Goal: Information Seeking & Learning: Learn about a topic

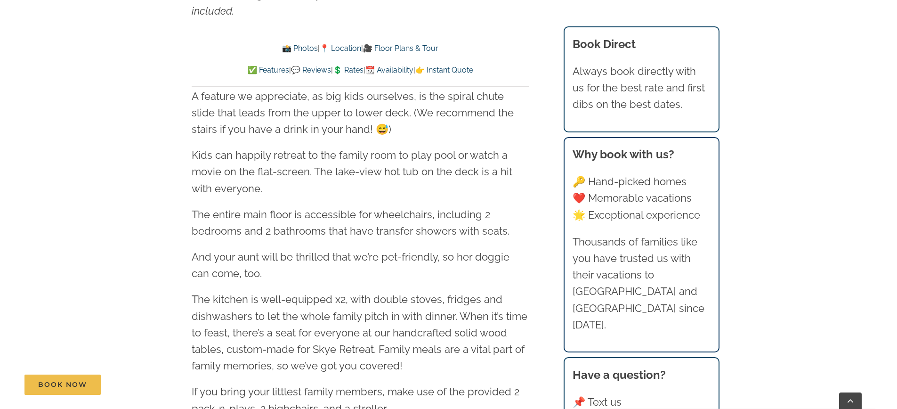
scroll to position [1376, 0]
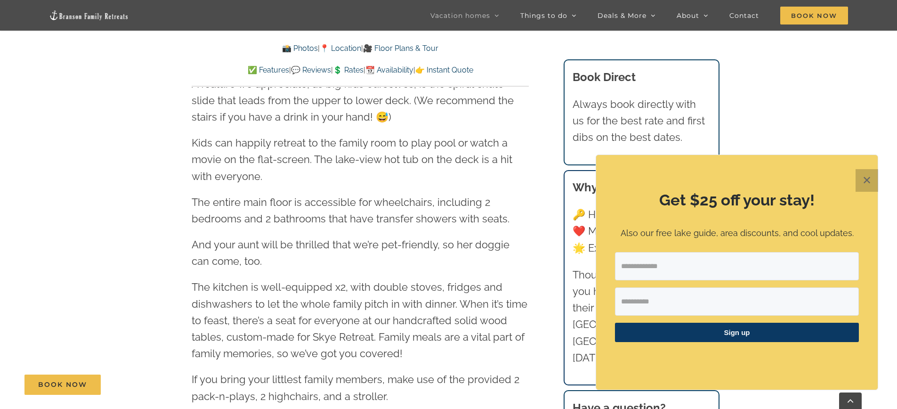
click at [864, 187] on button "✕" at bounding box center [867, 180] width 23 height 23
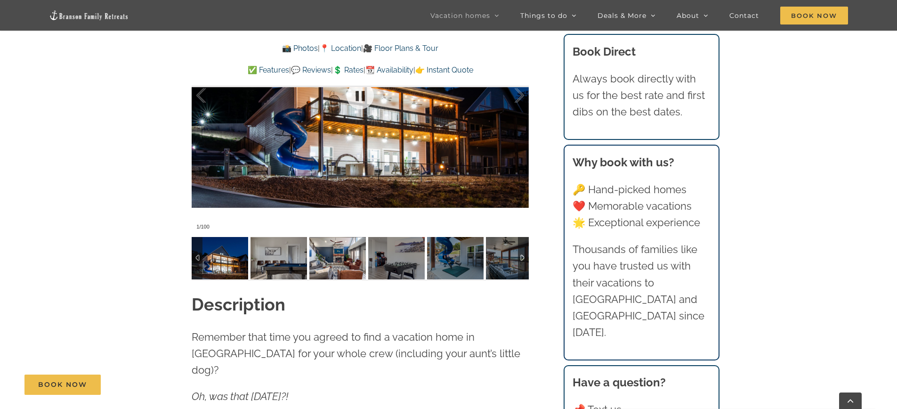
scroll to position [796, 0]
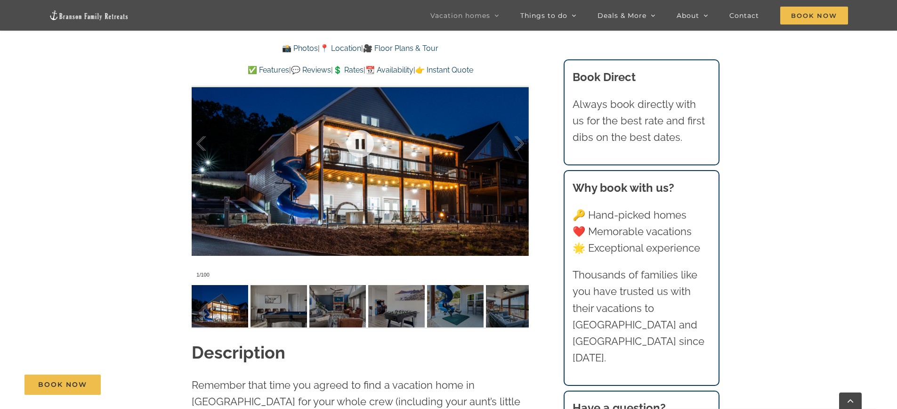
click at [319, 195] on div at bounding box center [360, 143] width 337 height 277
click at [284, 299] on img at bounding box center [278, 306] width 57 height 42
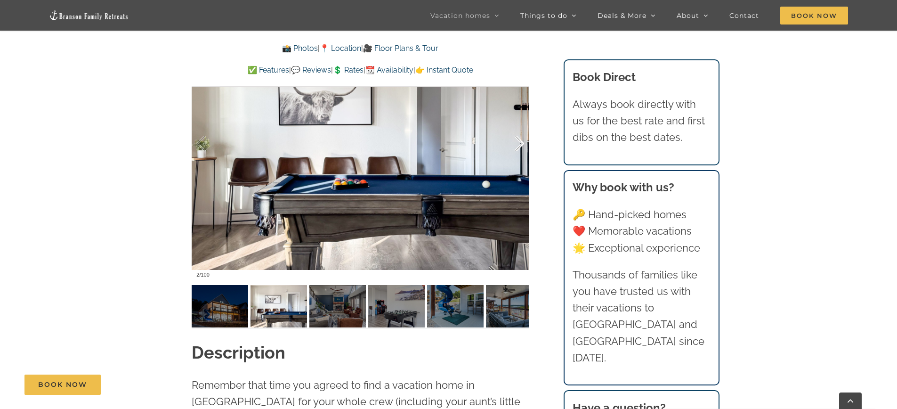
click at [516, 149] on div at bounding box center [509, 143] width 29 height 58
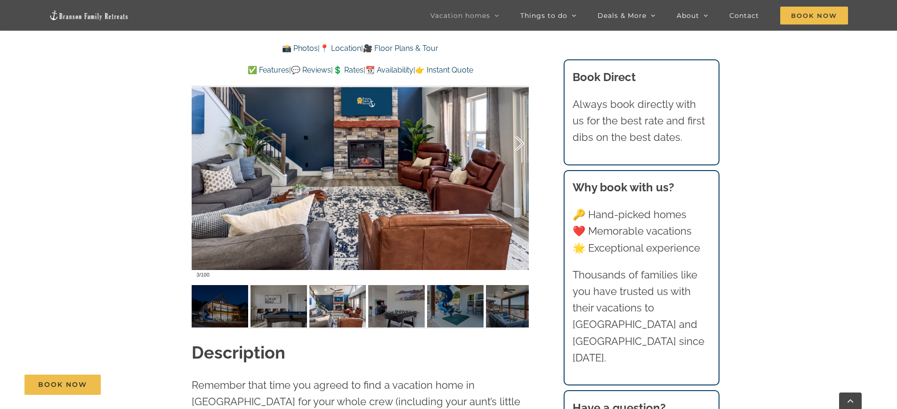
click at [517, 149] on div at bounding box center [509, 143] width 29 height 58
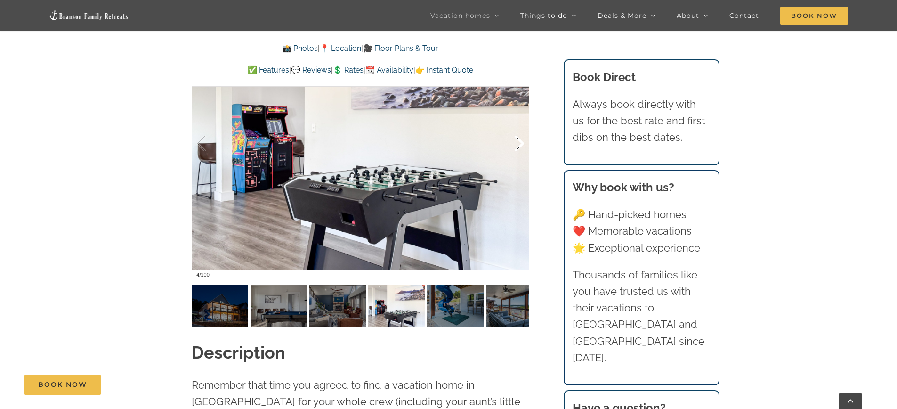
click at [517, 149] on div at bounding box center [509, 143] width 29 height 58
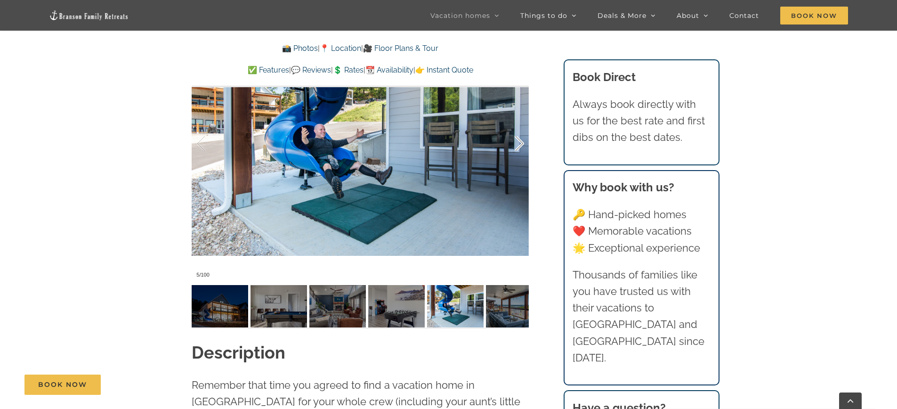
click at [517, 149] on div at bounding box center [509, 143] width 29 height 58
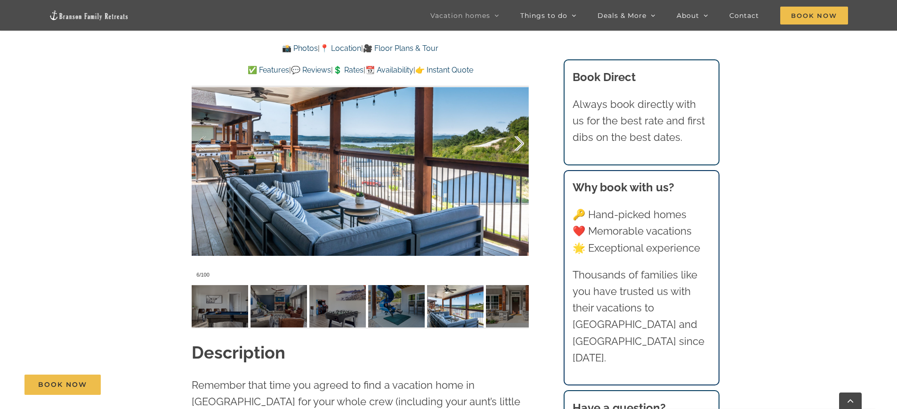
click at [517, 149] on div at bounding box center [509, 143] width 29 height 58
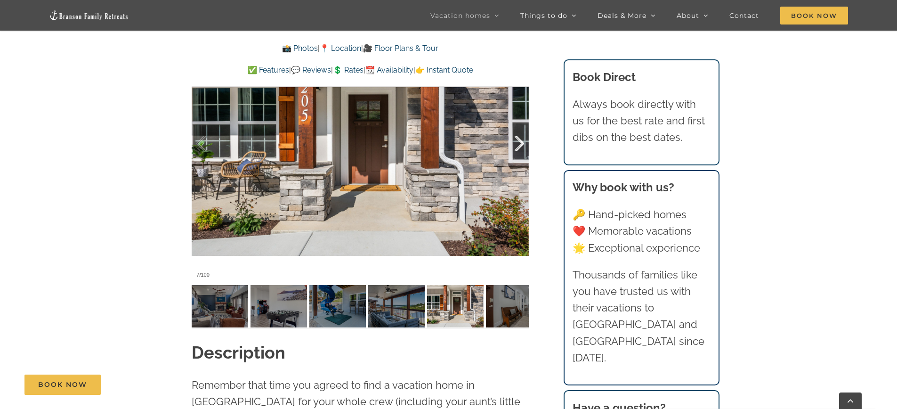
click at [517, 149] on div at bounding box center [509, 143] width 29 height 58
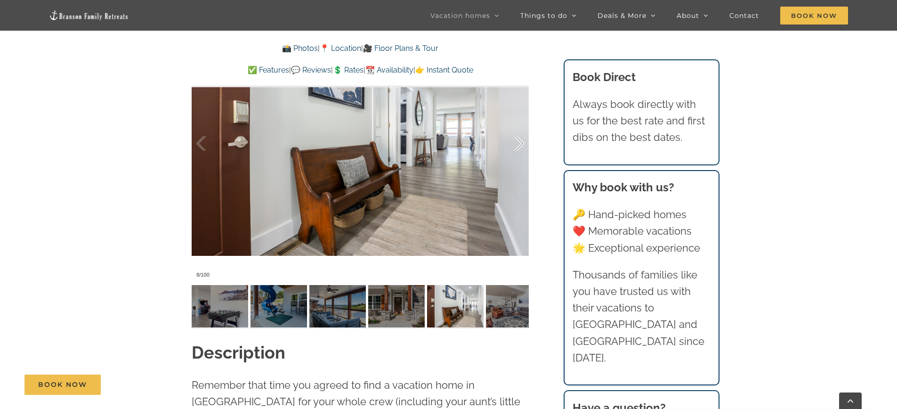
click at [517, 149] on div at bounding box center [509, 143] width 29 height 58
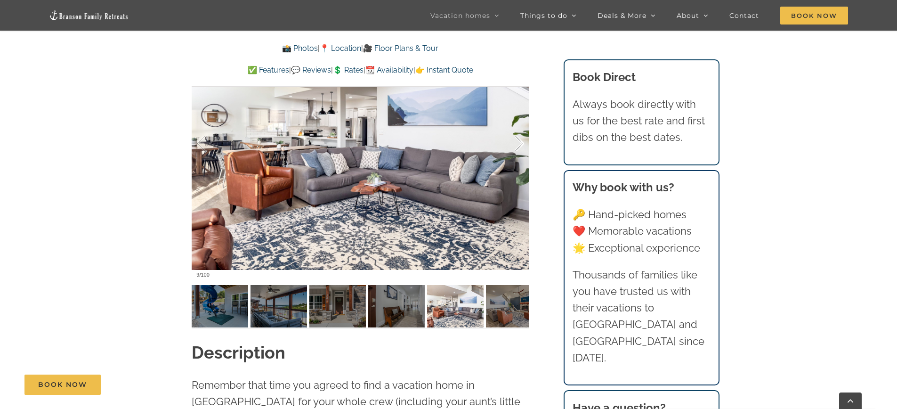
click at [517, 148] on div at bounding box center [509, 143] width 29 height 58
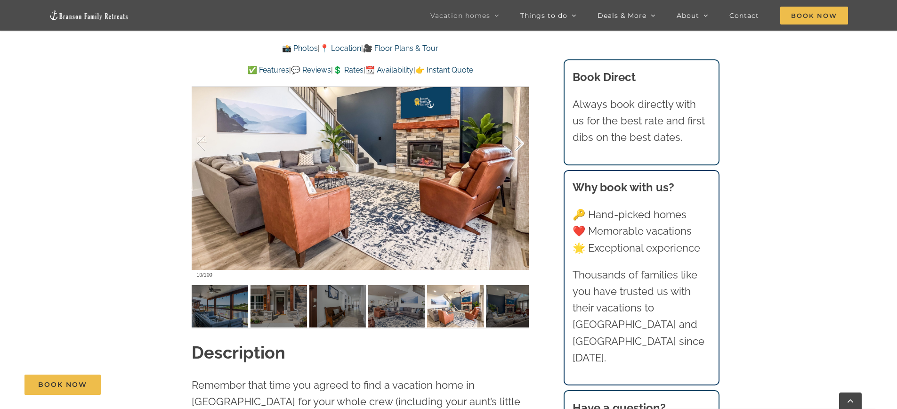
click at [517, 148] on div at bounding box center [509, 143] width 29 height 58
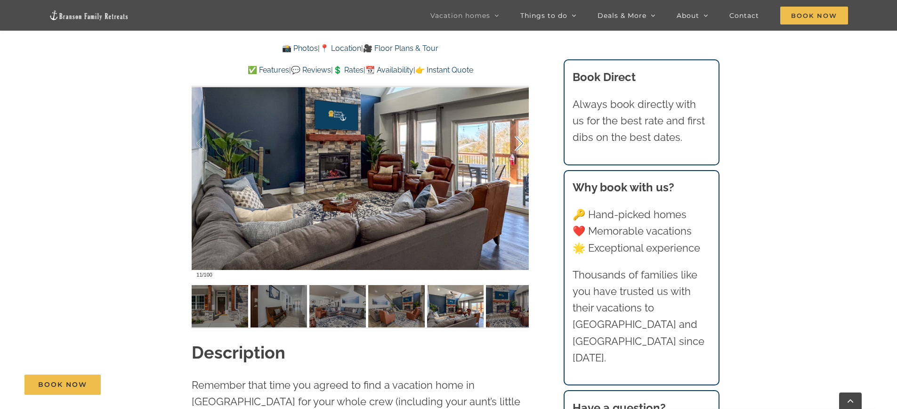
click at [517, 148] on div at bounding box center [509, 143] width 29 height 58
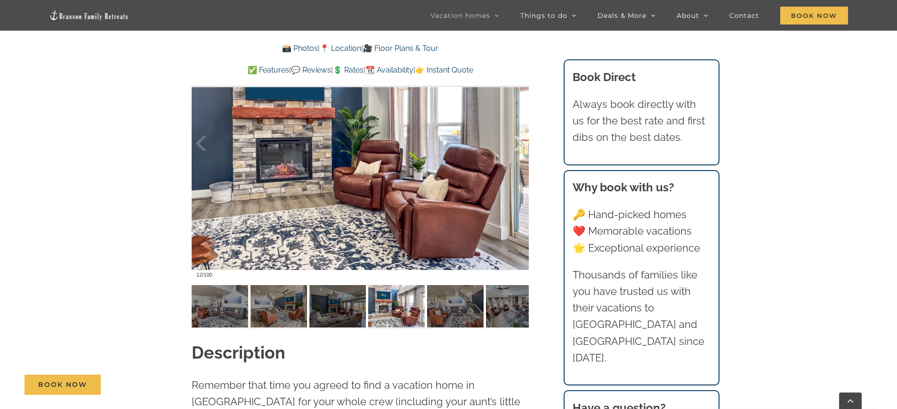
click at [517, 148] on div at bounding box center [509, 143] width 29 height 58
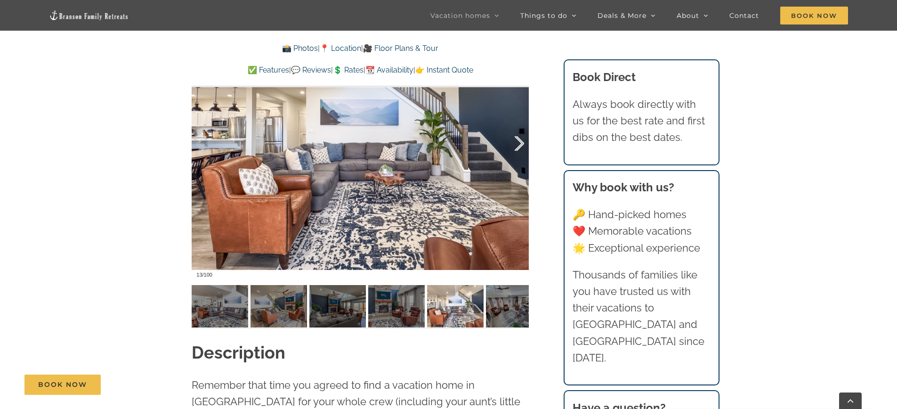
click at [517, 148] on div at bounding box center [509, 143] width 29 height 58
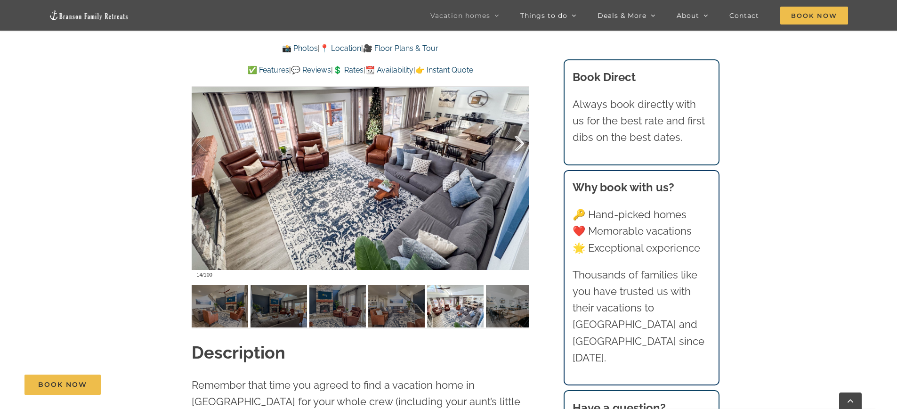
click at [517, 148] on div at bounding box center [509, 143] width 29 height 58
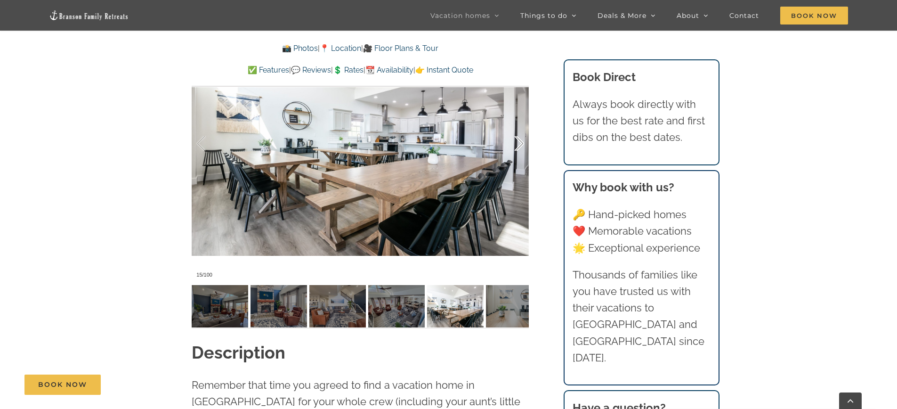
click at [517, 148] on div at bounding box center [509, 143] width 29 height 58
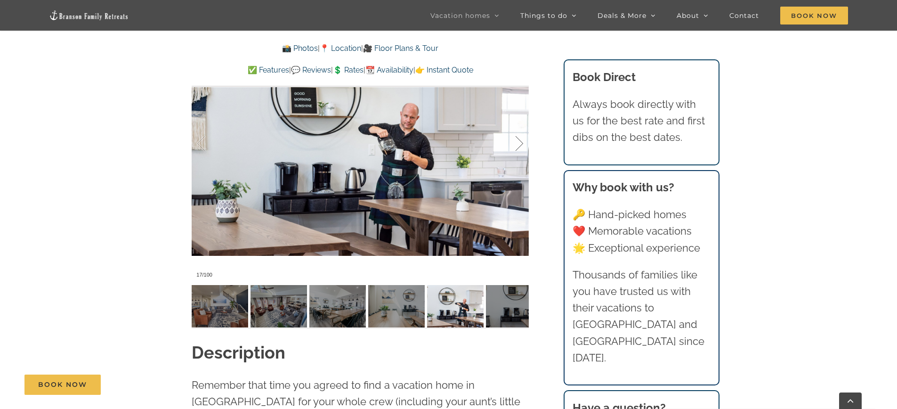
click at [517, 148] on div at bounding box center [509, 143] width 29 height 58
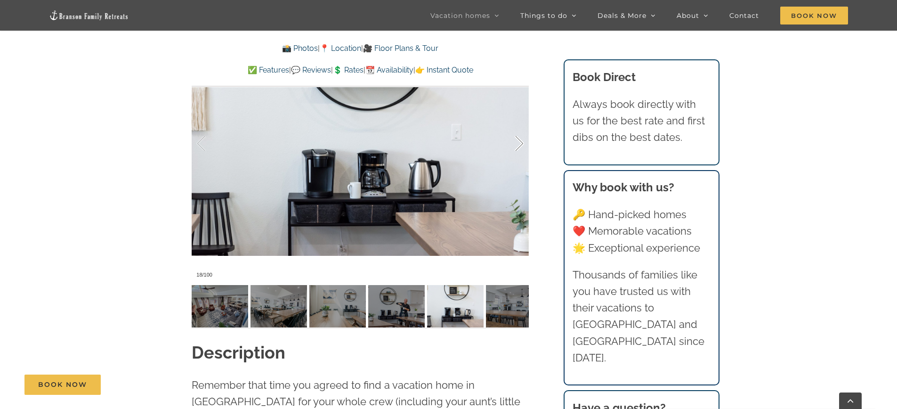
click at [517, 148] on div at bounding box center [509, 143] width 29 height 58
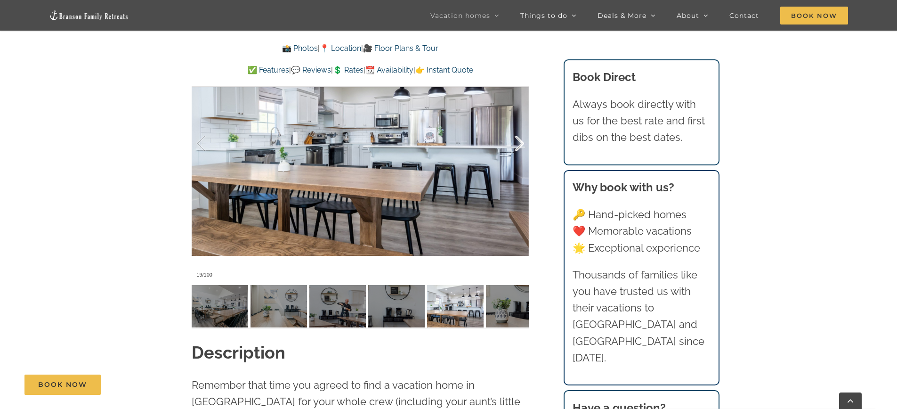
click at [517, 148] on div at bounding box center [509, 143] width 29 height 58
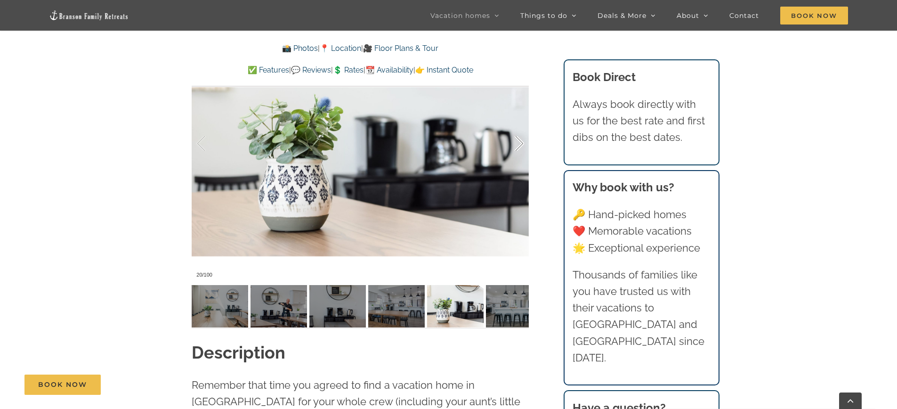
click at [517, 148] on div at bounding box center [509, 143] width 29 height 58
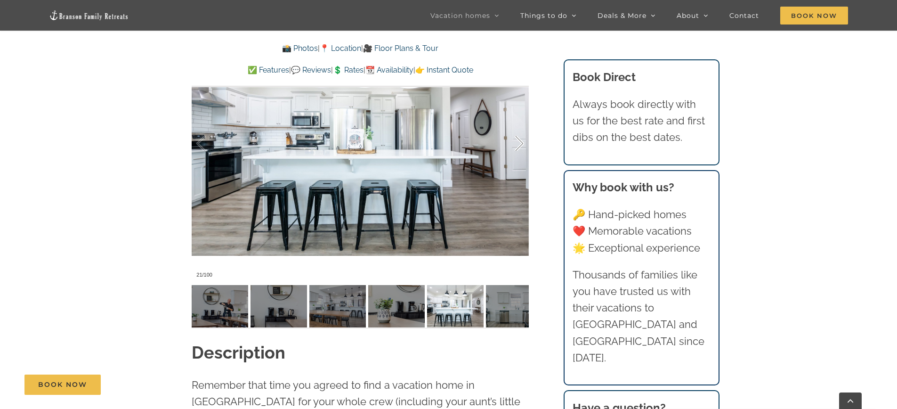
click at [517, 148] on div at bounding box center [509, 143] width 29 height 58
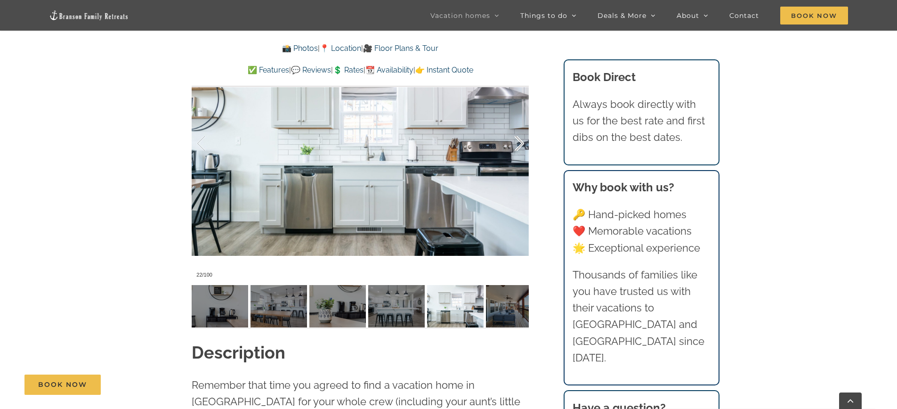
click at [517, 148] on div at bounding box center [509, 143] width 29 height 58
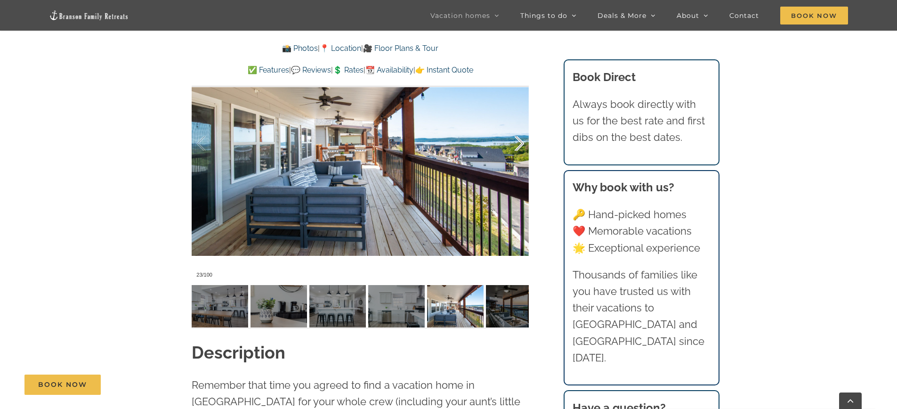
click at [517, 148] on div at bounding box center [509, 143] width 29 height 58
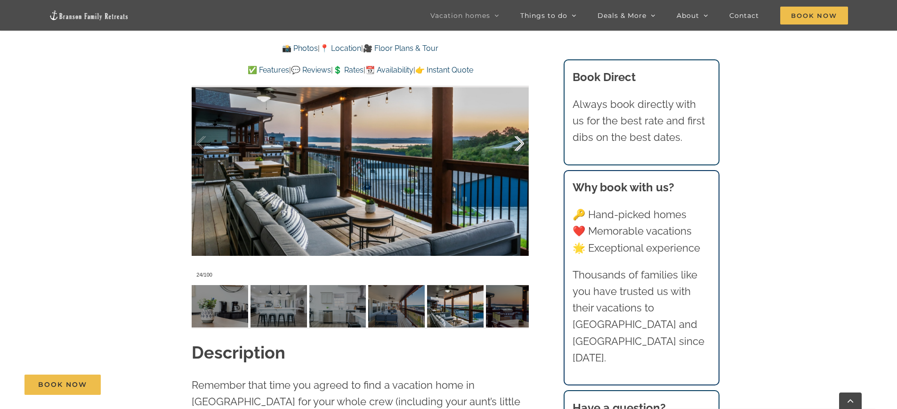
click at [517, 148] on div at bounding box center [509, 143] width 29 height 58
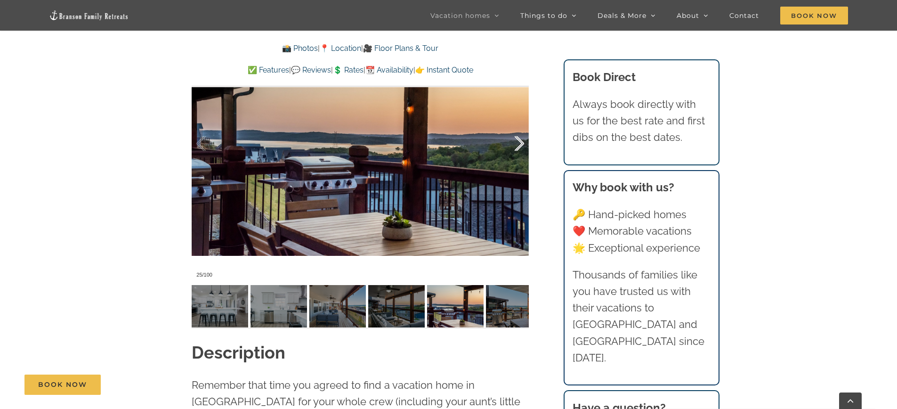
click at [517, 148] on div at bounding box center [509, 143] width 29 height 58
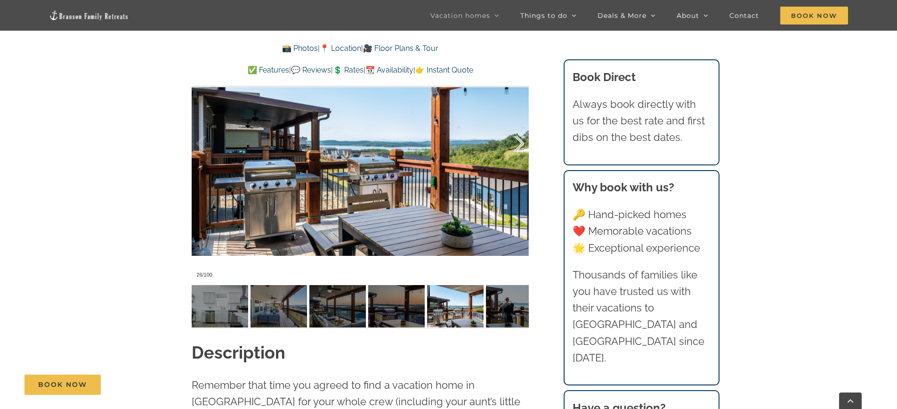
click at [517, 148] on div at bounding box center [509, 143] width 29 height 58
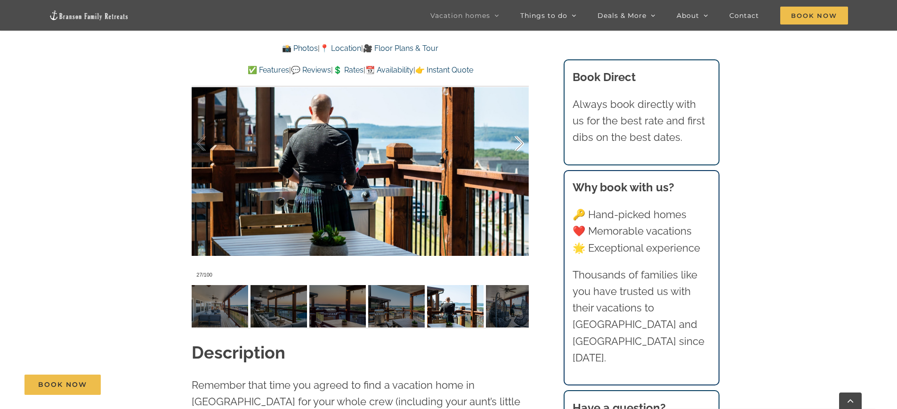
click at [517, 148] on div at bounding box center [509, 143] width 29 height 58
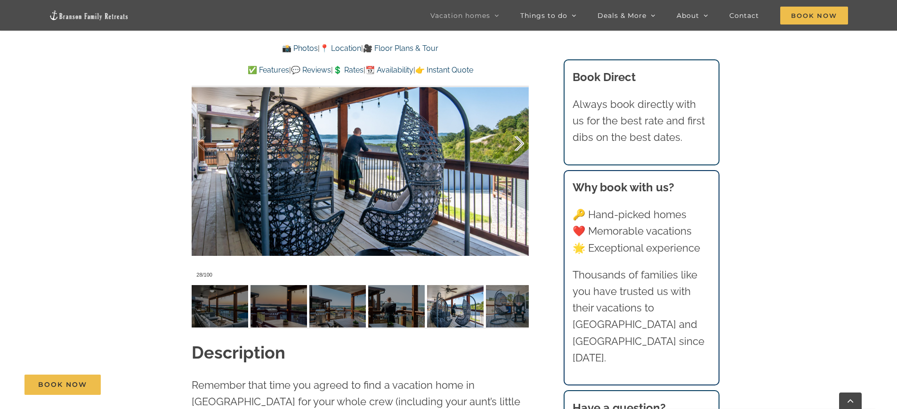
click at [517, 148] on div at bounding box center [509, 143] width 29 height 58
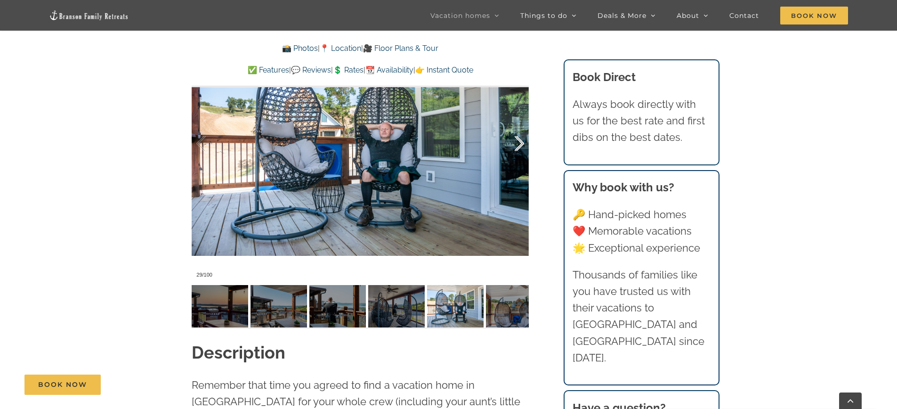
click at [517, 148] on div at bounding box center [509, 143] width 29 height 58
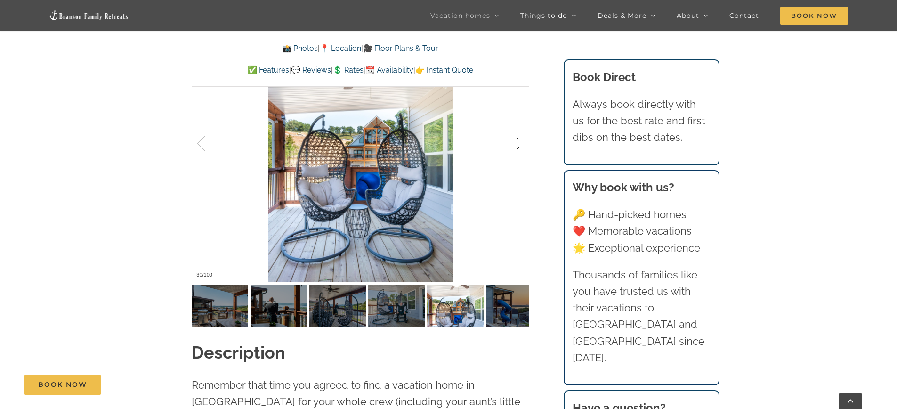
click at [517, 148] on div at bounding box center [509, 143] width 29 height 58
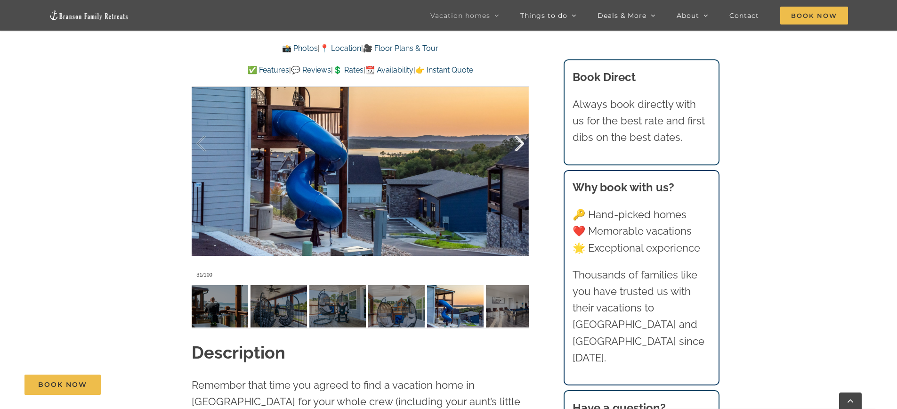
click at [517, 148] on div at bounding box center [509, 143] width 29 height 58
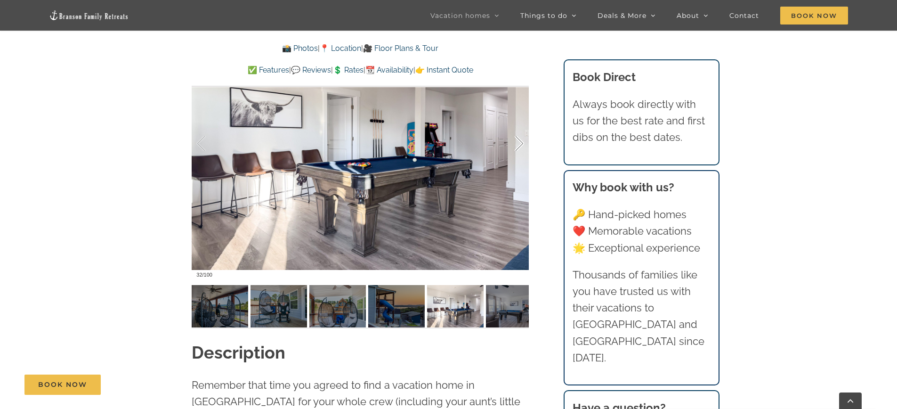
click at [517, 148] on div at bounding box center [509, 143] width 29 height 58
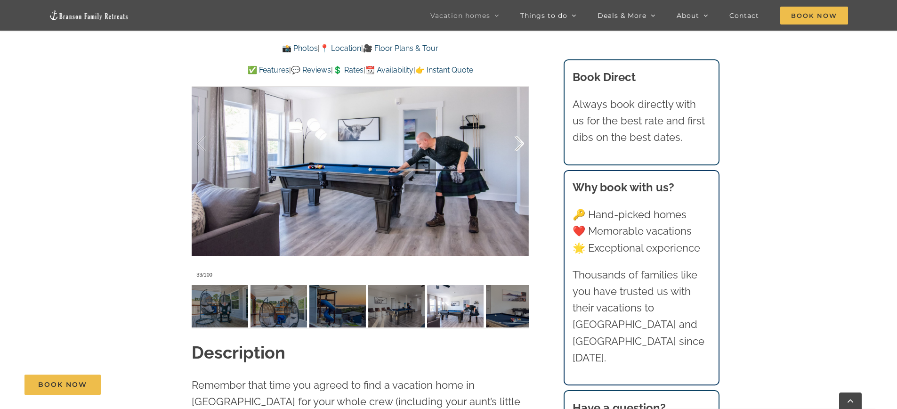
click at [517, 148] on div at bounding box center [509, 143] width 29 height 58
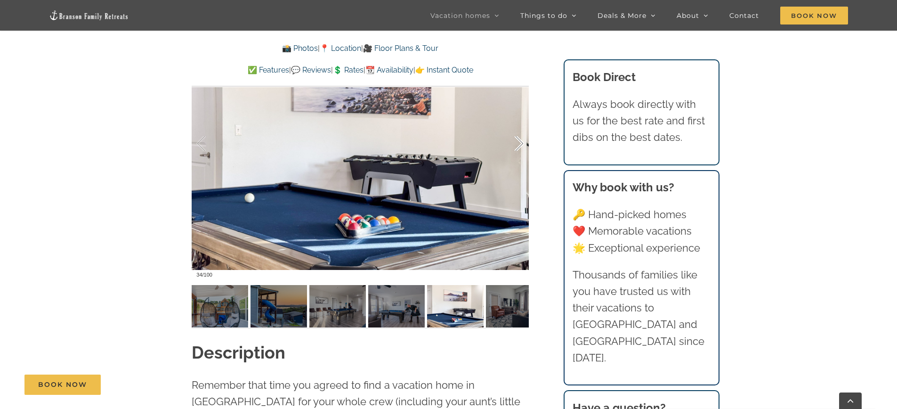
click at [517, 148] on div at bounding box center [509, 143] width 29 height 58
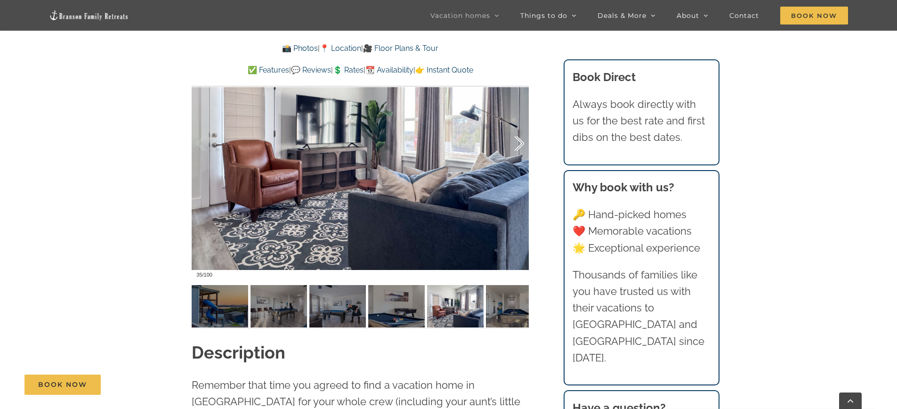
click at [517, 148] on div at bounding box center [509, 143] width 29 height 58
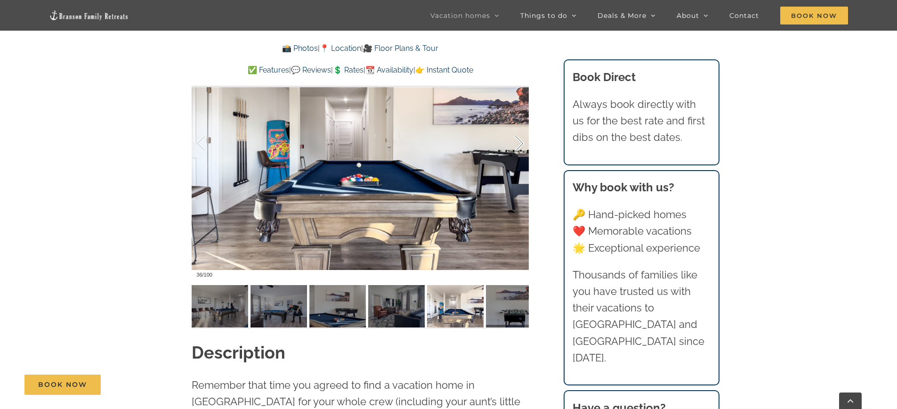
click at [517, 148] on div at bounding box center [509, 143] width 29 height 58
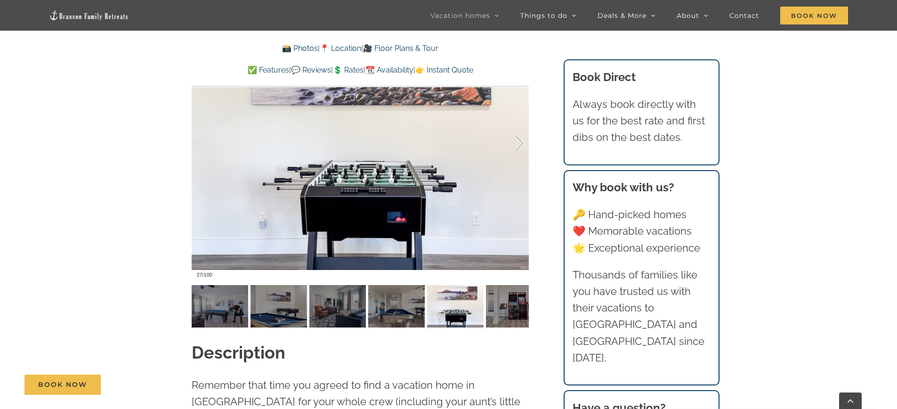
click at [517, 148] on div at bounding box center [509, 143] width 29 height 58
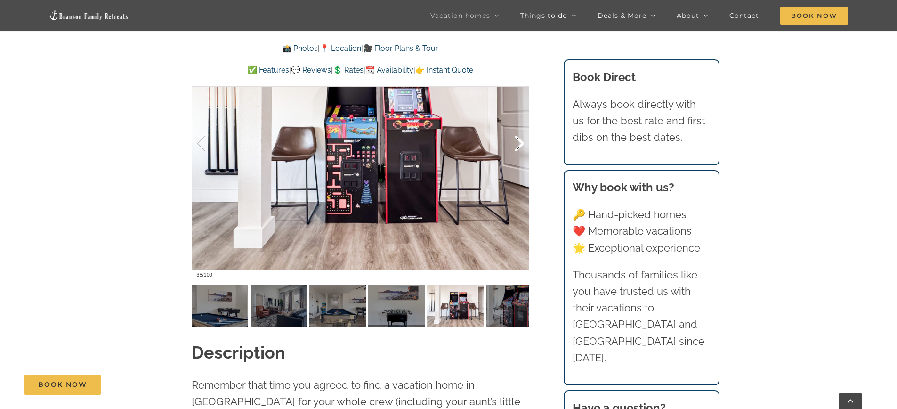
click at [517, 148] on div at bounding box center [509, 143] width 29 height 58
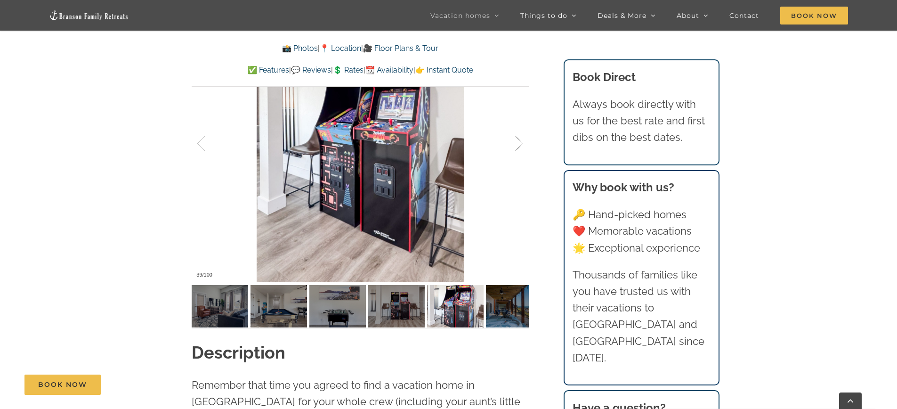
click at [517, 148] on div at bounding box center [509, 143] width 29 height 58
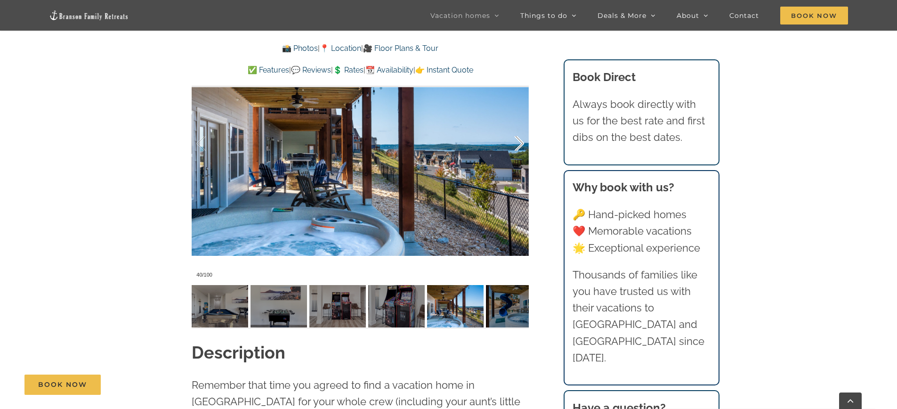
click at [517, 148] on div at bounding box center [509, 143] width 29 height 58
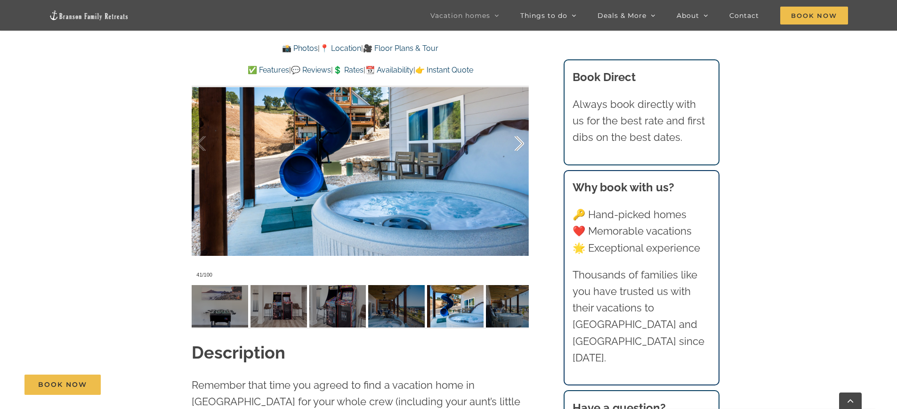
click at [517, 148] on div at bounding box center [509, 143] width 29 height 58
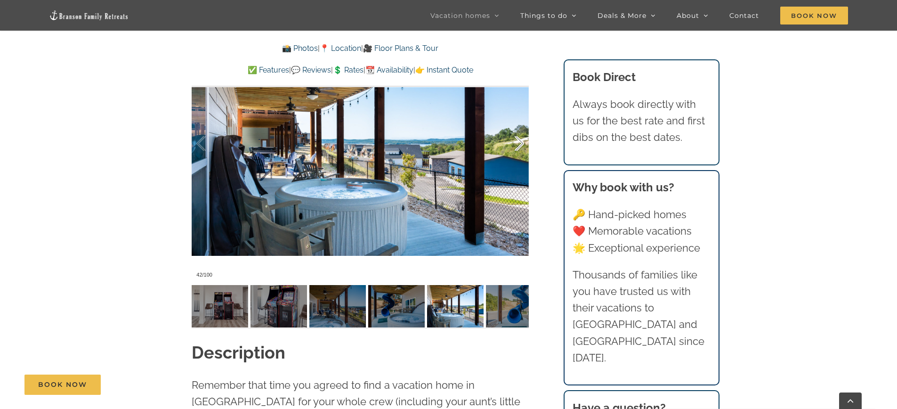
click at [517, 148] on div at bounding box center [509, 143] width 29 height 58
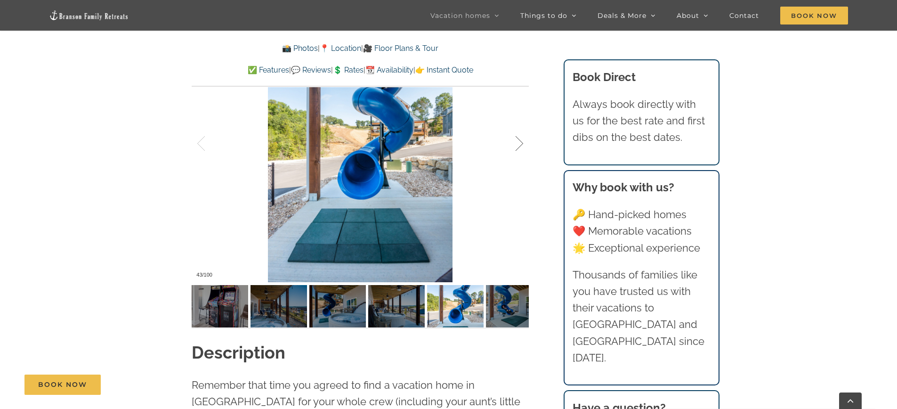
click at [517, 148] on div at bounding box center [509, 143] width 29 height 58
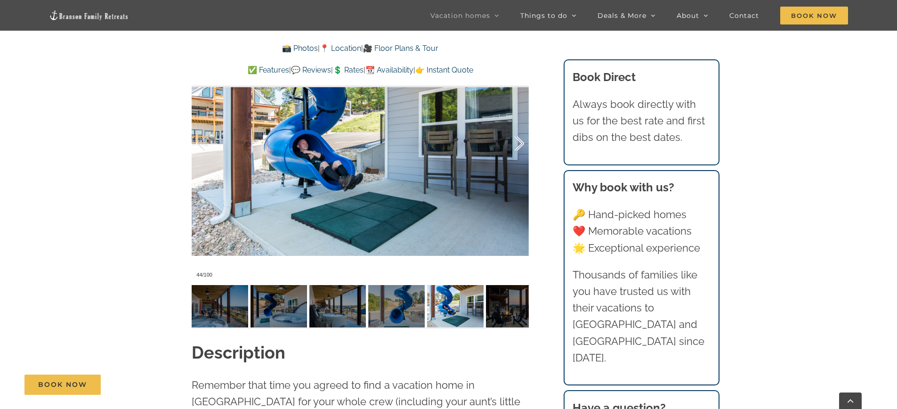
click at [517, 148] on div at bounding box center [509, 143] width 29 height 58
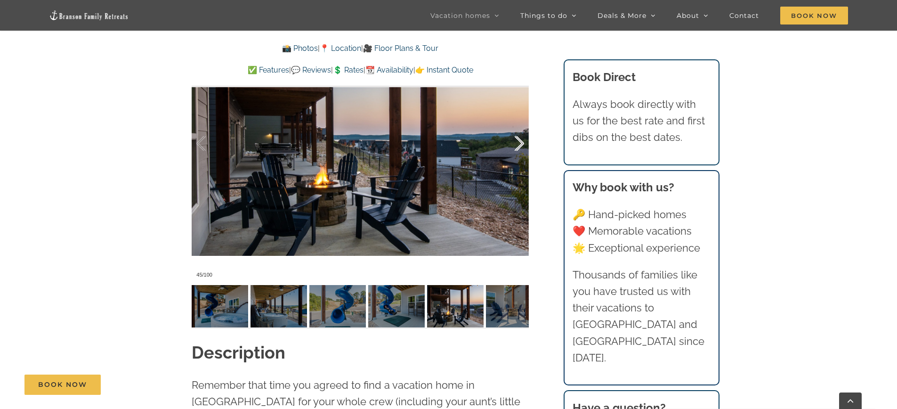
click at [517, 148] on div at bounding box center [509, 143] width 29 height 58
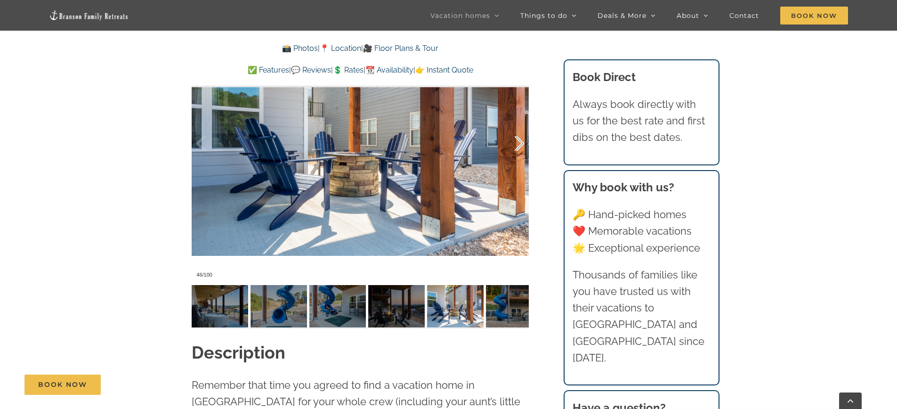
click at [517, 148] on div at bounding box center [509, 143] width 29 height 58
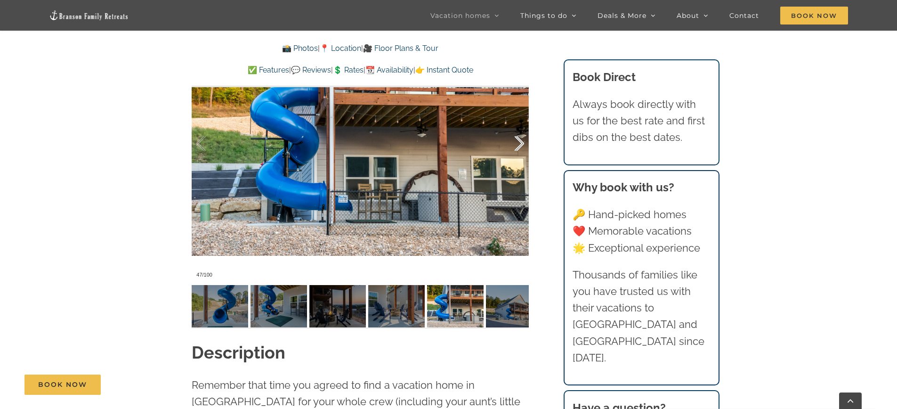
click at [517, 148] on div at bounding box center [509, 143] width 29 height 58
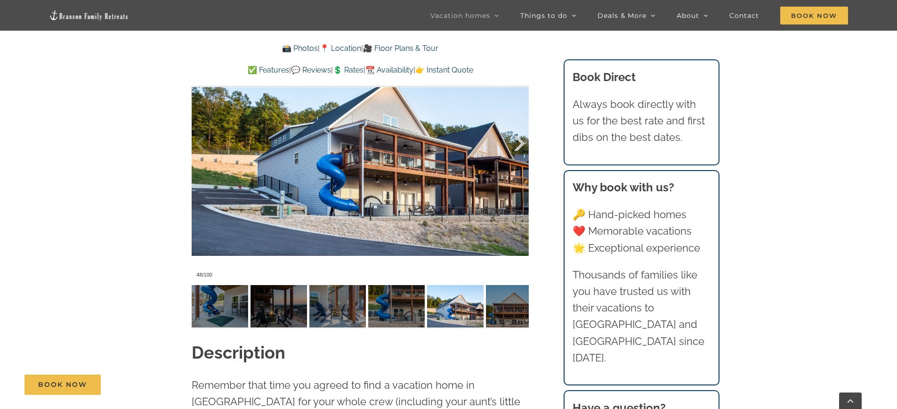
click at [517, 148] on div at bounding box center [509, 143] width 29 height 58
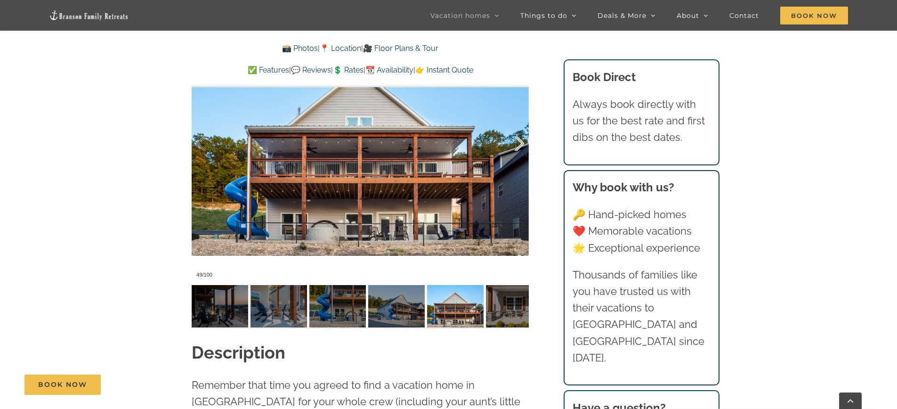
click at [517, 148] on div at bounding box center [509, 143] width 29 height 58
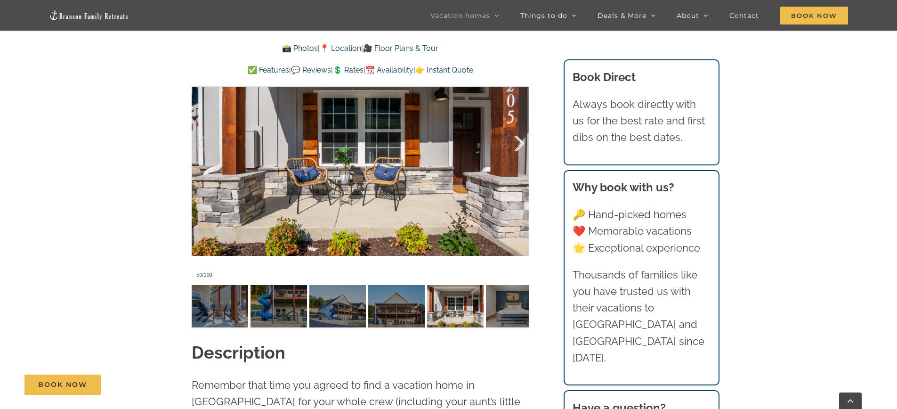
click at [517, 148] on div at bounding box center [509, 143] width 29 height 58
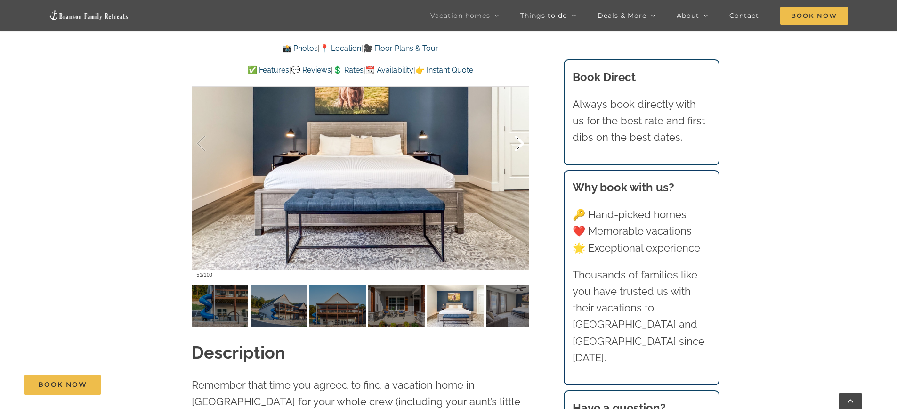
click at [517, 148] on div at bounding box center [509, 143] width 29 height 58
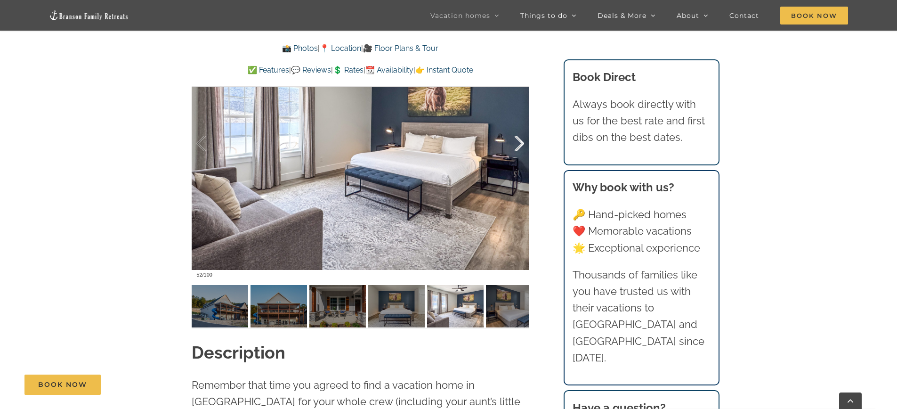
click at [517, 148] on div at bounding box center [509, 143] width 29 height 58
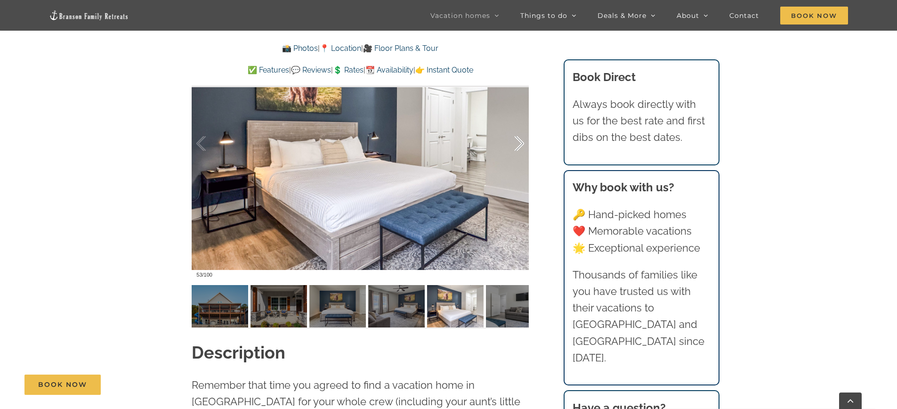
click at [517, 148] on div at bounding box center [509, 143] width 29 height 58
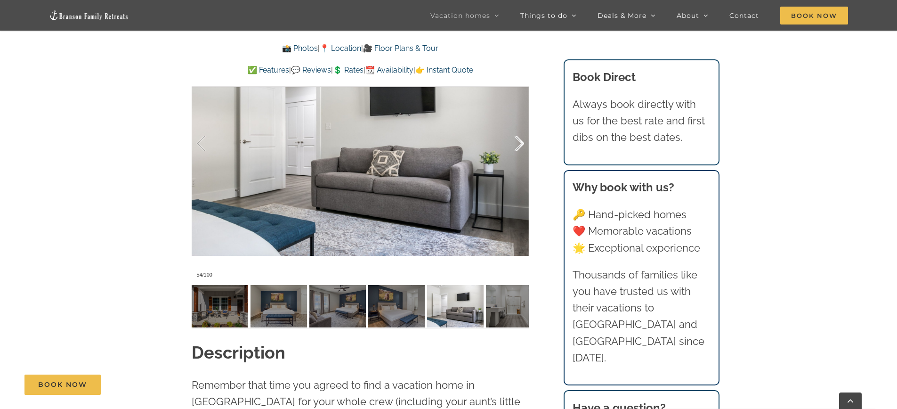
click at [517, 148] on div at bounding box center [509, 143] width 29 height 58
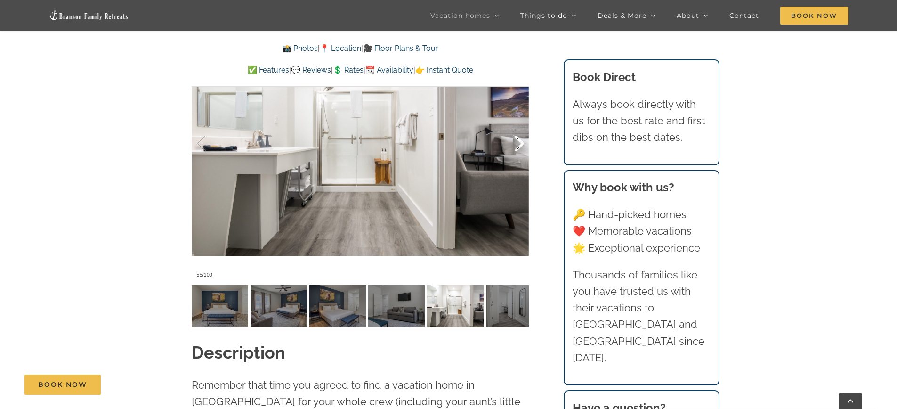
click at [517, 148] on div at bounding box center [509, 143] width 29 height 58
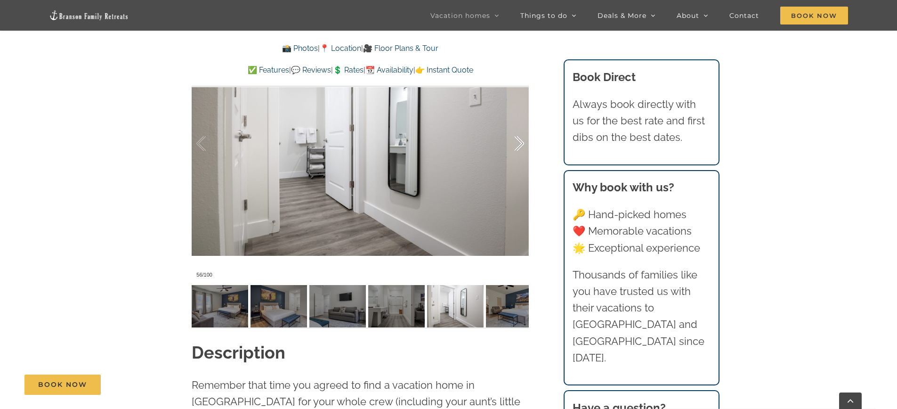
click at [517, 148] on div at bounding box center [509, 143] width 29 height 58
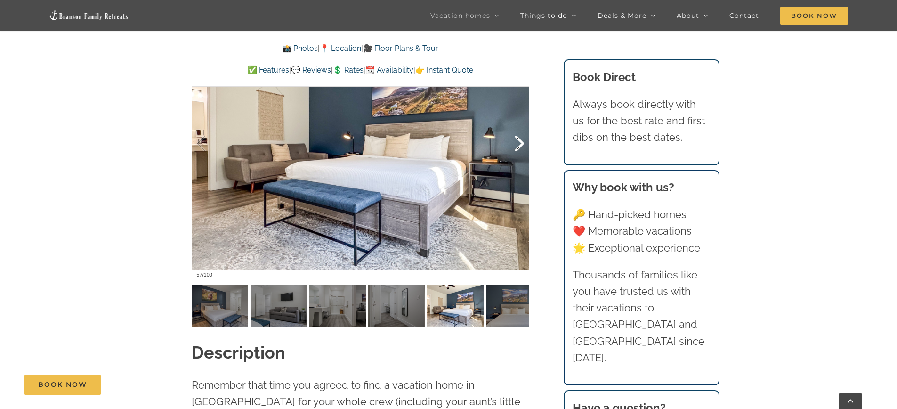
click at [517, 148] on div at bounding box center [509, 143] width 29 height 58
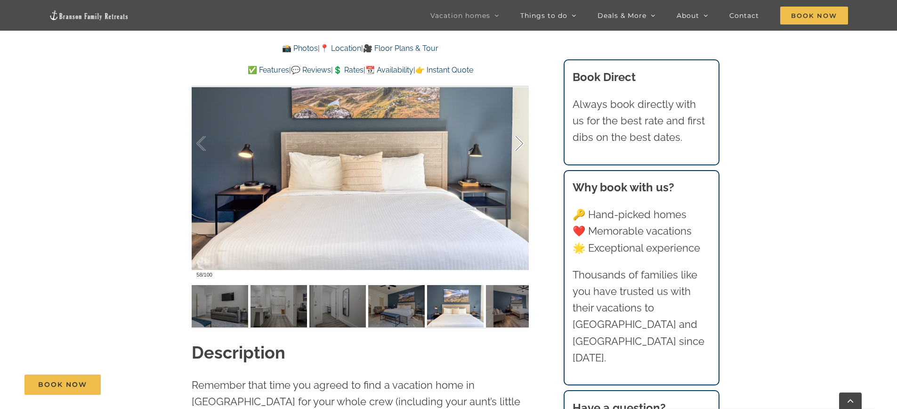
click at [517, 148] on div at bounding box center [509, 143] width 29 height 58
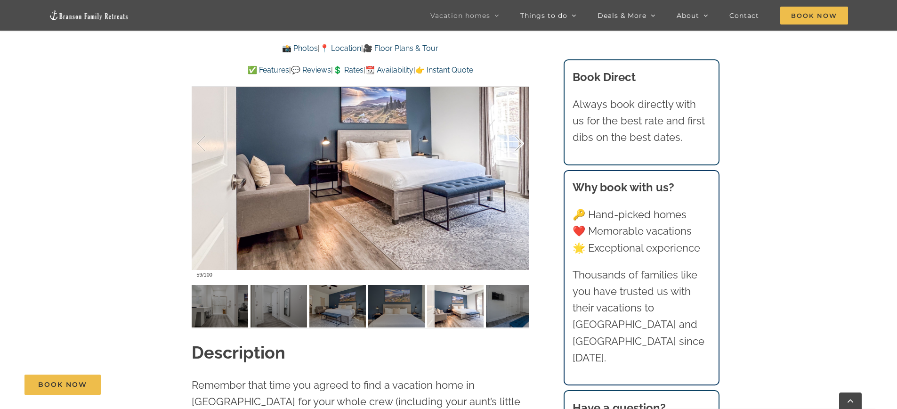
click at [517, 148] on div at bounding box center [509, 143] width 29 height 58
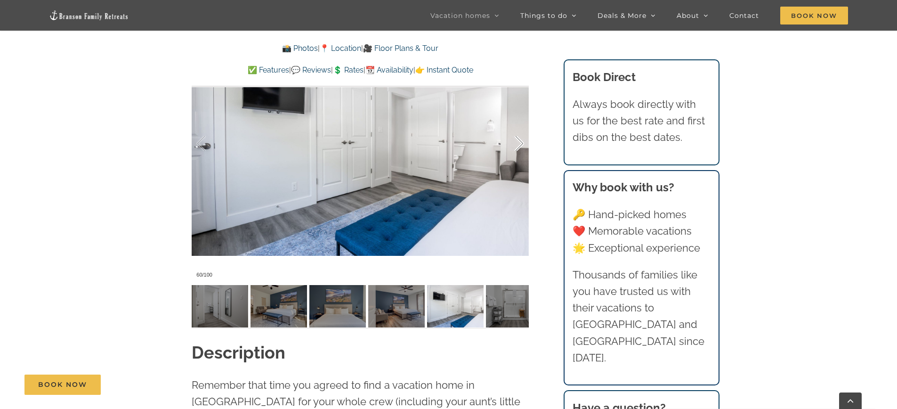
click at [518, 148] on div at bounding box center [509, 143] width 29 height 58
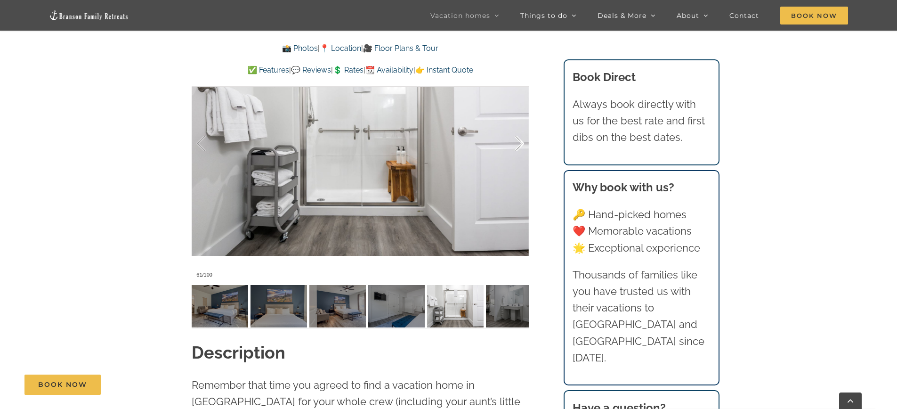
click at [518, 147] on div at bounding box center [509, 143] width 29 height 58
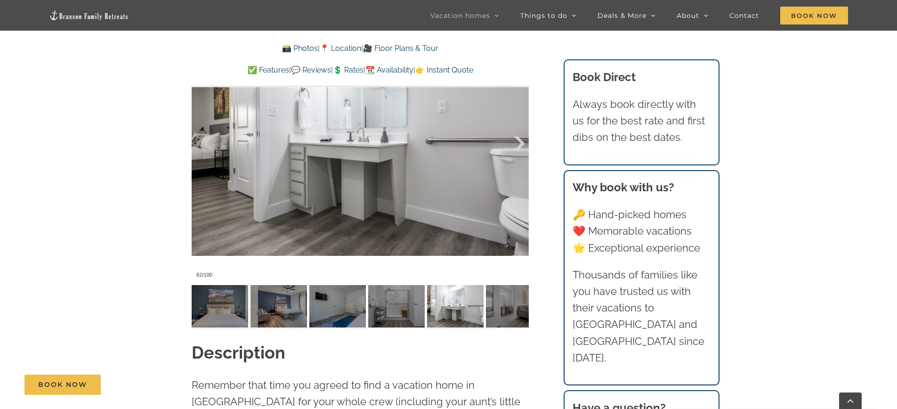
click at [518, 147] on div at bounding box center [509, 143] width 29 height 58
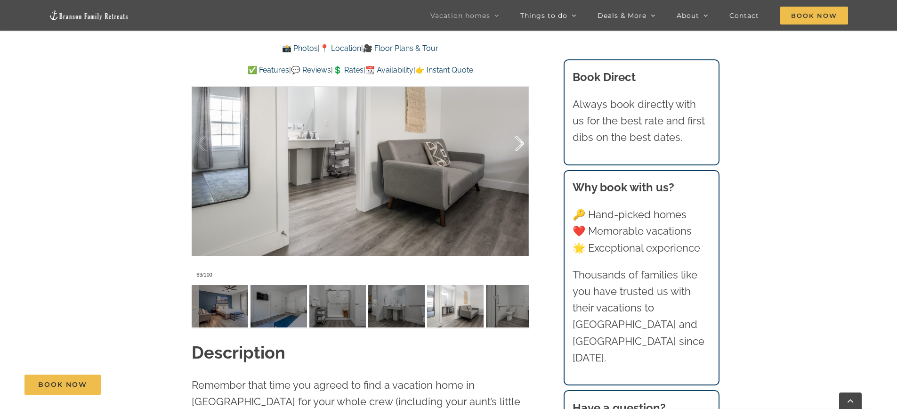
click at [518, 147] on div at bounding box center [509, 143] width 29 height 58
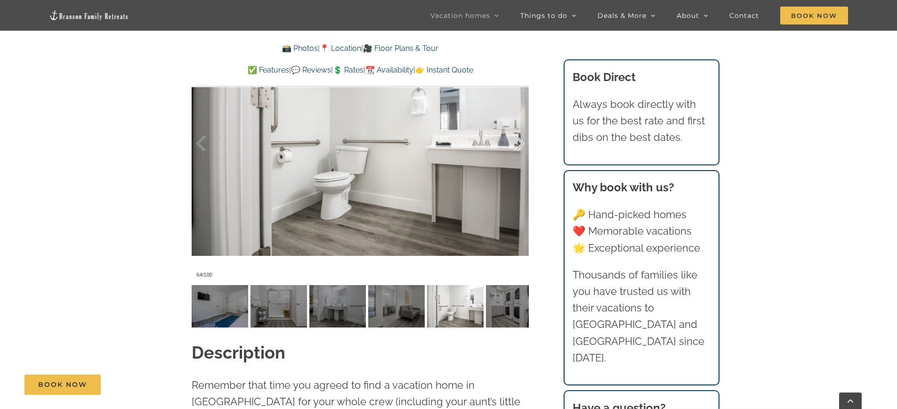
click at [518, 147] on div at bounding box center [509, 143] width 29 height 58
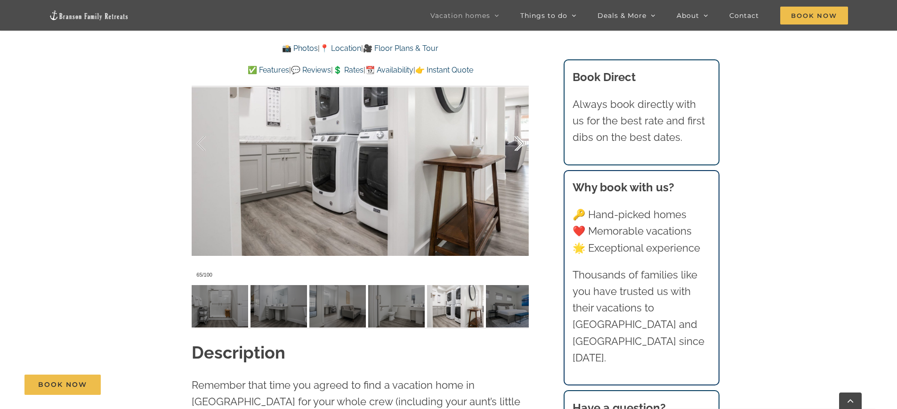
click at [518, 147] on div at bounding box center [509, 143] width 29 height 58
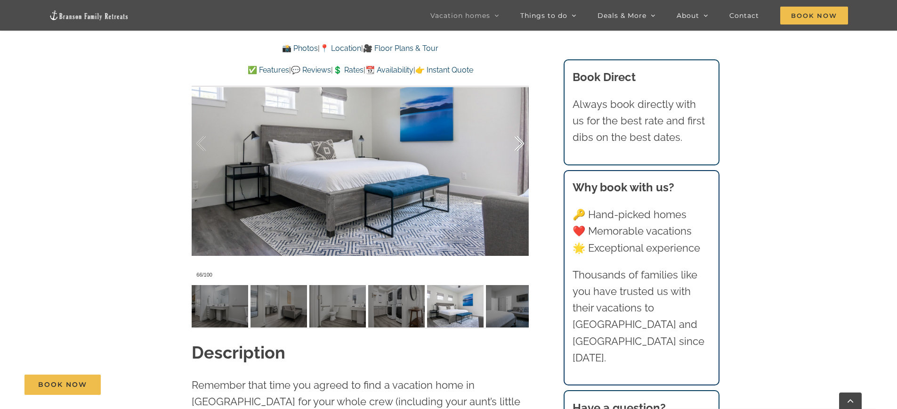
click at [518, 147] on div at bounding box center [509, 143] width 29 height 58
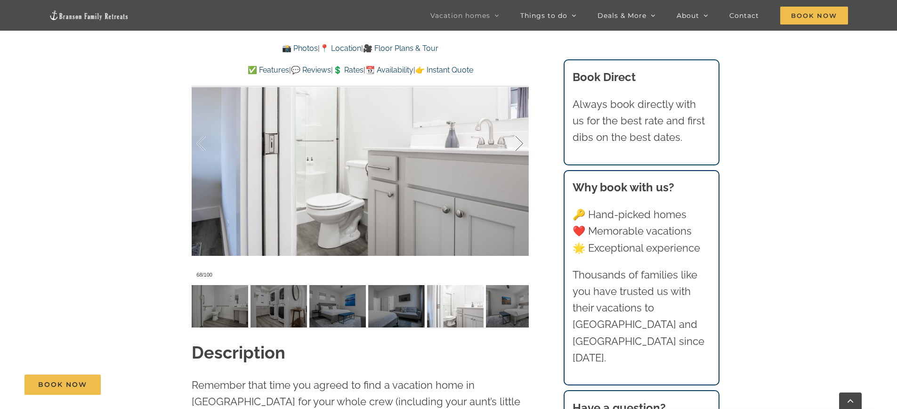
click at [518, 147] on div at bounding box center [509, 143] width 29 height 58
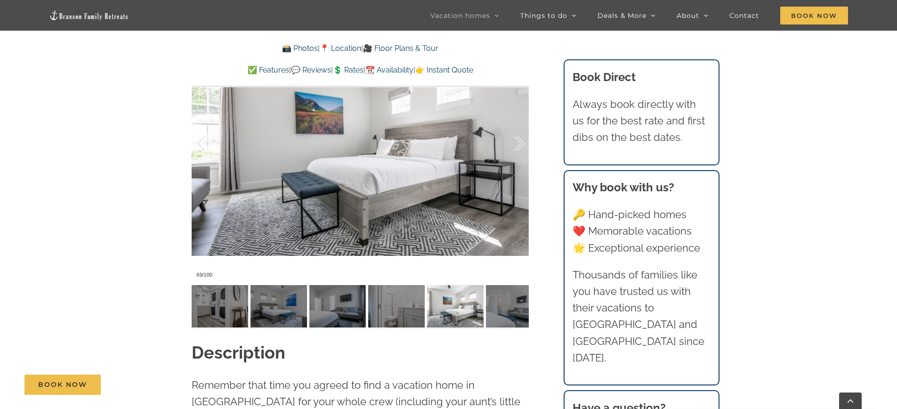
click at [518, 147] on div at bounding box center [509, 143] width 29 height 58
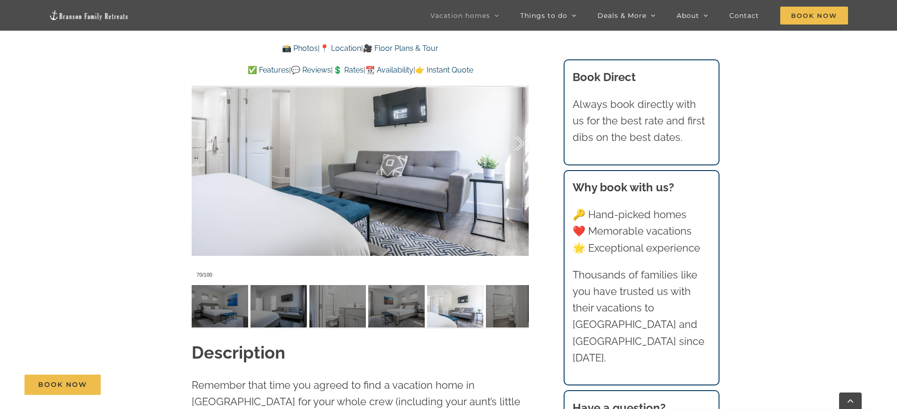
click at [518, 147] on div at bounding box center [509, 143] width 29 height 58
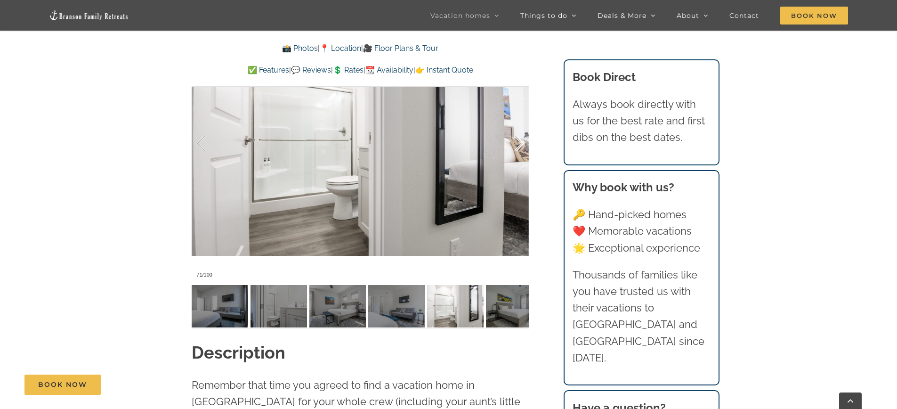
click at [518, 147] on div at bounding box center [509, 143] width 29 height 58
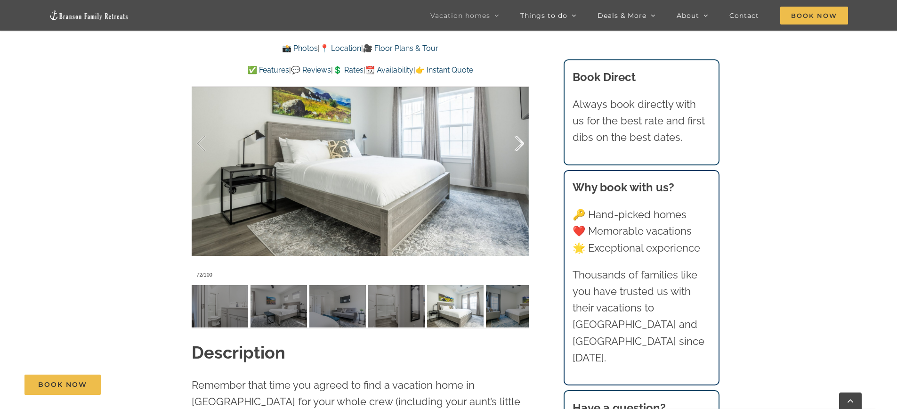
click at [518, 147] on div at bounding box center [509, 143] width 29 height 58
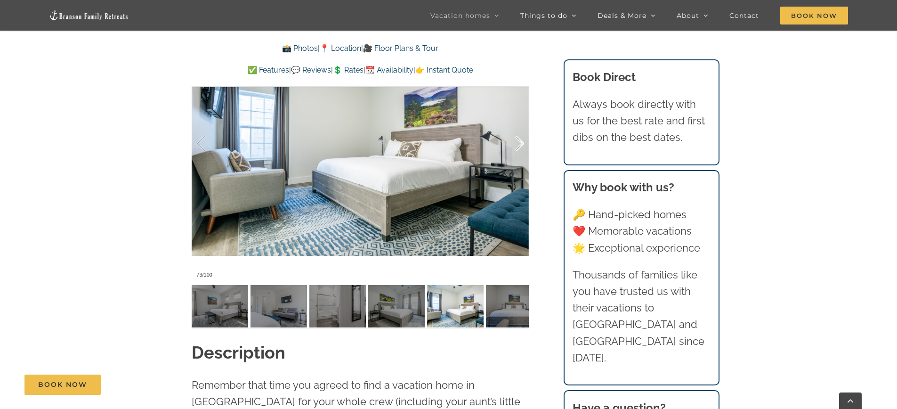
click at [518, 147] on div at bounding box center [509, 143] width 29 height 58
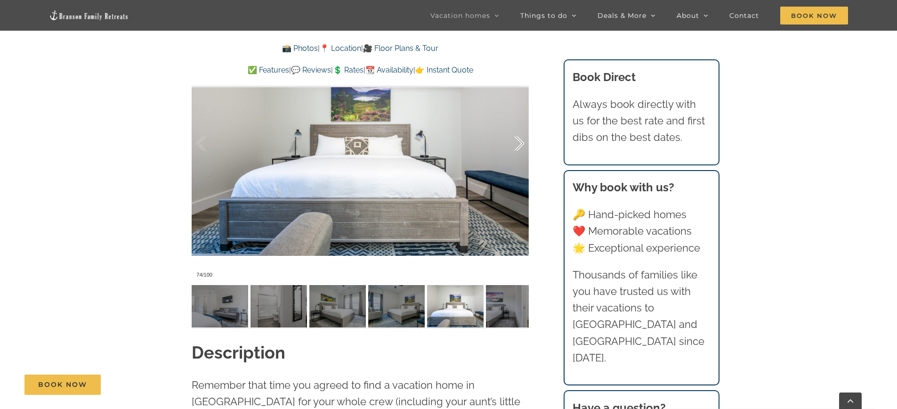
click at [518, 147] on div at bounding box center [509, 143] width 29 height 58
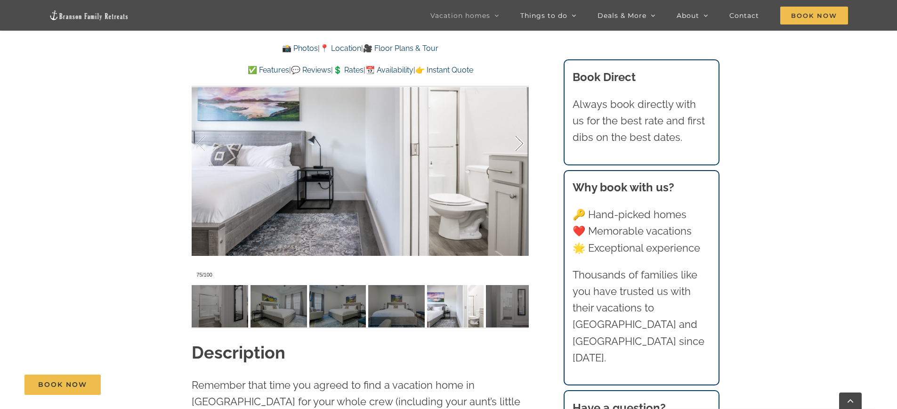
click at [518, 147] on div at bounding box center [509, 143] width 29 height 58
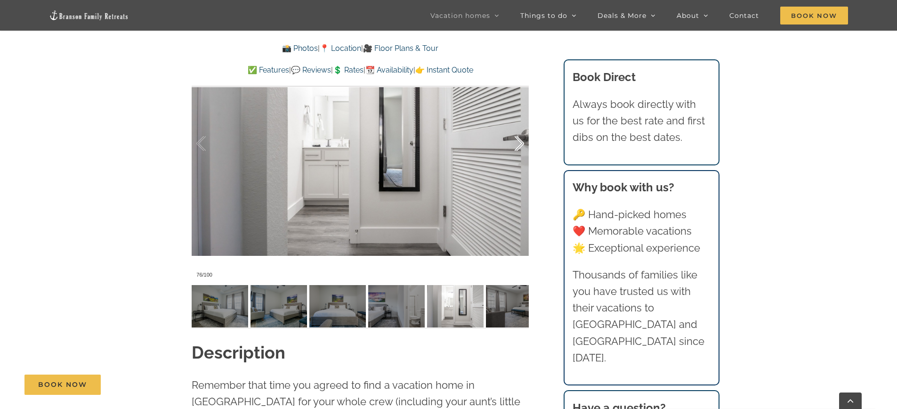
click at [518, 147] on div at bounding box center [509, 143] width 29 height 58
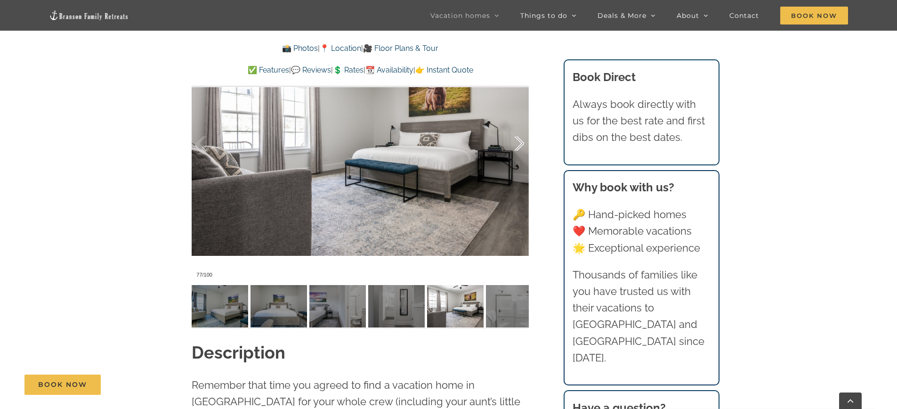
click at [518, 147] on div at bounding box center [509, 143] width 29 height 58
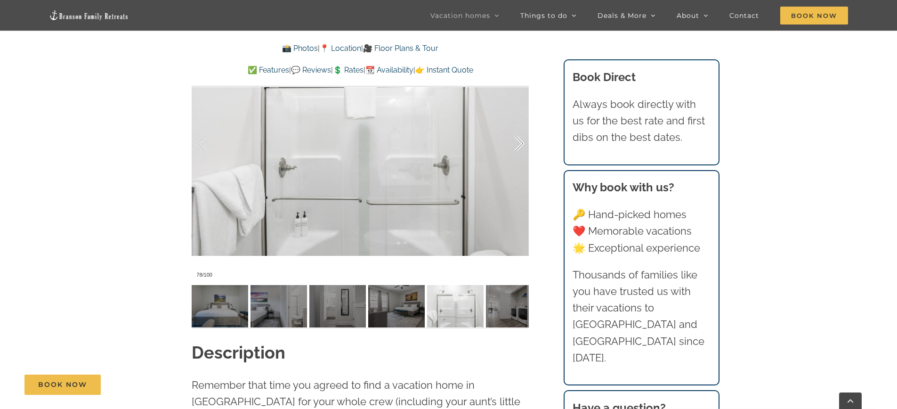
click at [518, 147] on div at bounding box center [509, 143] width 29 height 58
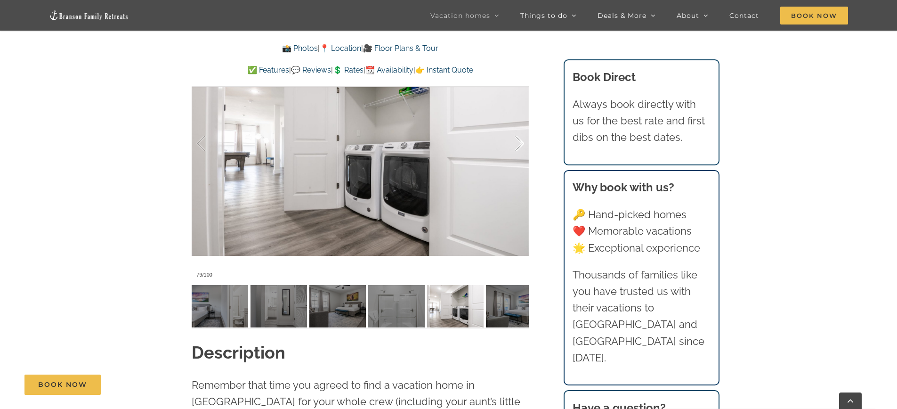
click at [518, 147] on div at bounding box center [509, 143] width 29 height 58
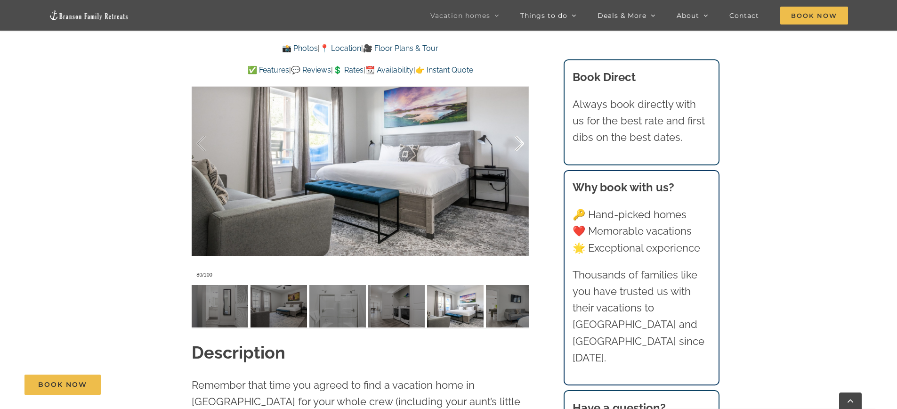
click at [518, 147] on div at bounding box center [509, 143] width 29 height 58
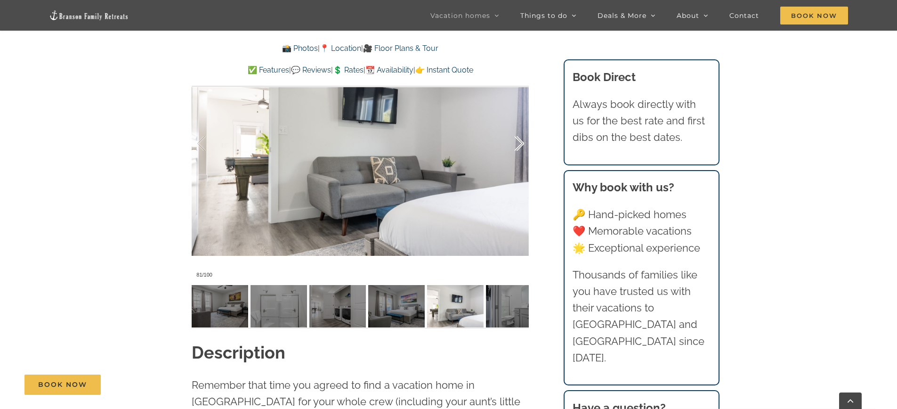
click at [518, 147] on div at bounding box center [509, 143] width 29 height 58
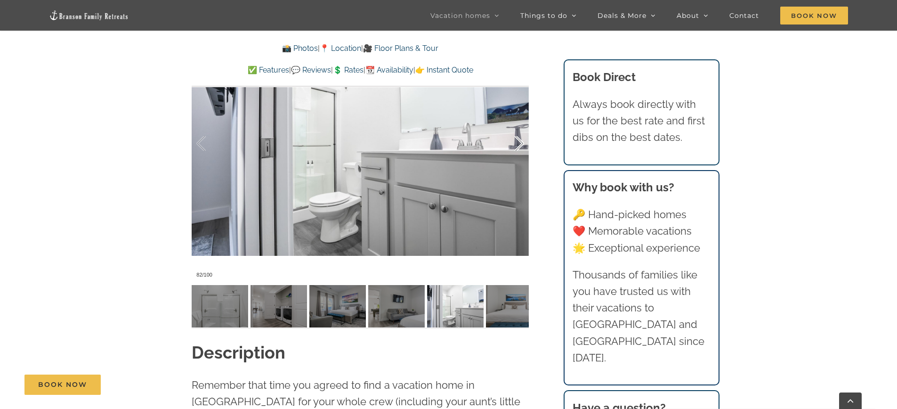
click at [518, 147] on div at bounding box center [509, 143] width 29 height 58
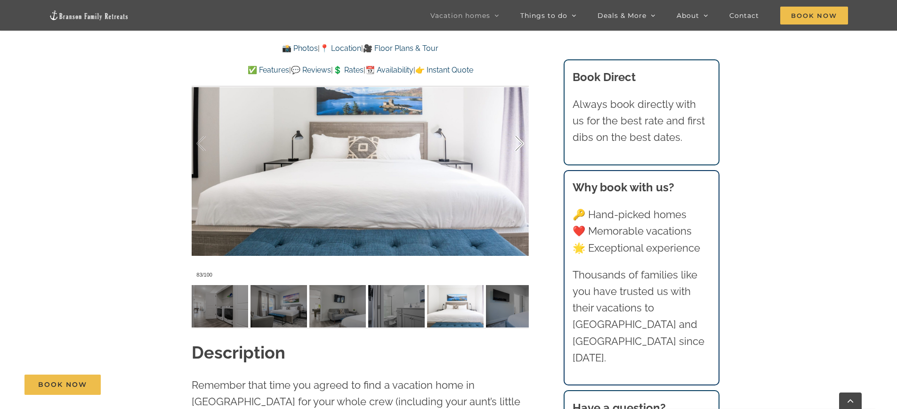
click at [518, 147] on div at bounding box center [509, 143] width 29 height 58
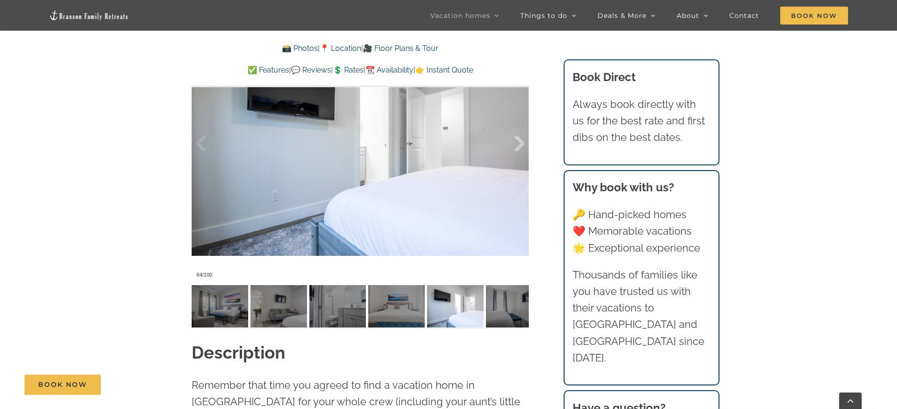
click at [518, 147] on div at bounding box center [509, 143] width 29 height 58
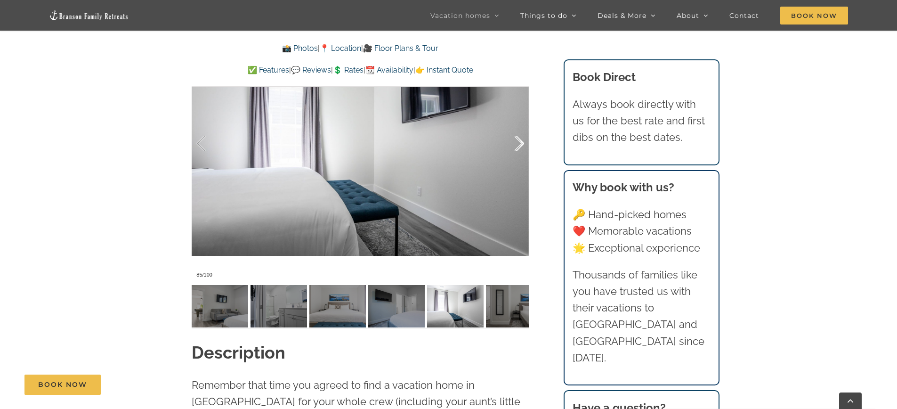
click at [518, 147] on div at bounding box center [509, 143] width 29 height 58
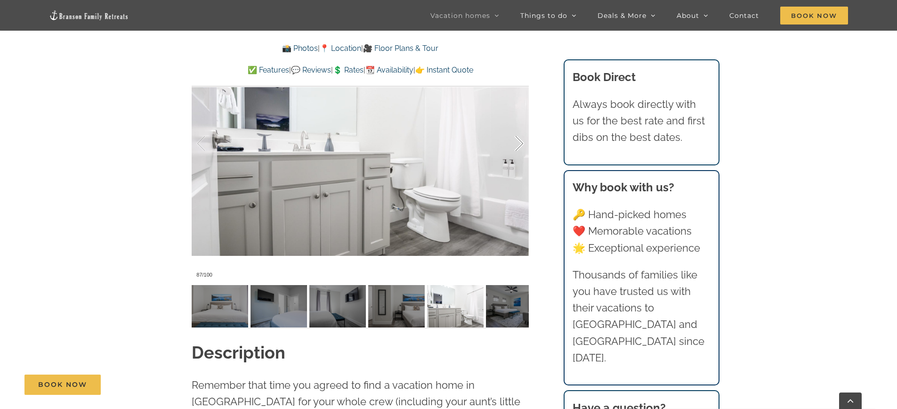
click at [518, 147] on div at bounding box center [509, 143] width 29 height 58
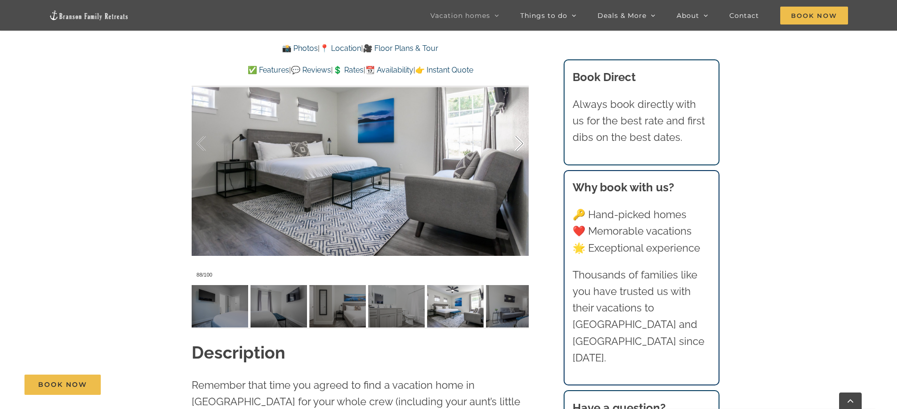
click at [518, 147] on div at bounding box center [509, 143] width 29 height 58
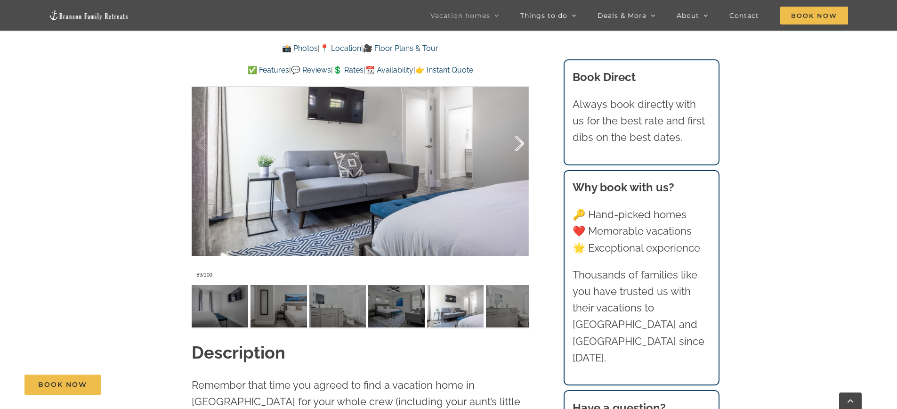
click at [518, 147] on div at bounding box center [509, 143] width 29 height 58
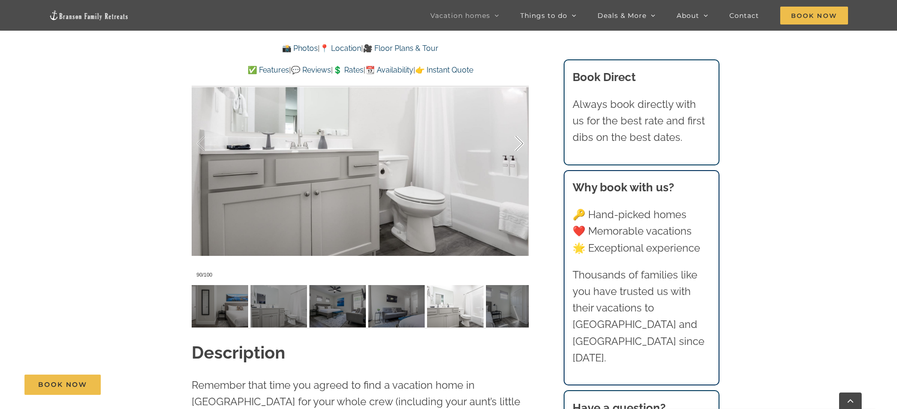
click at [518, 147] on div at bounding box center [509, 143] width 29 height 58
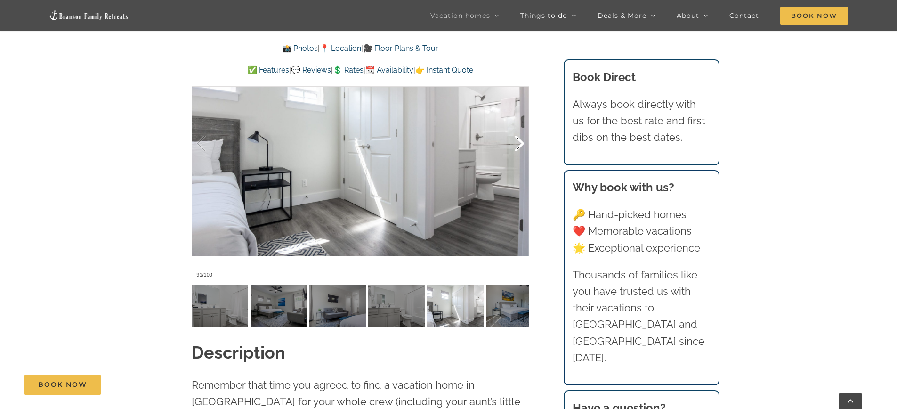
click at [518, 147] on div at bounding box center [509, 143] width 29 height 58
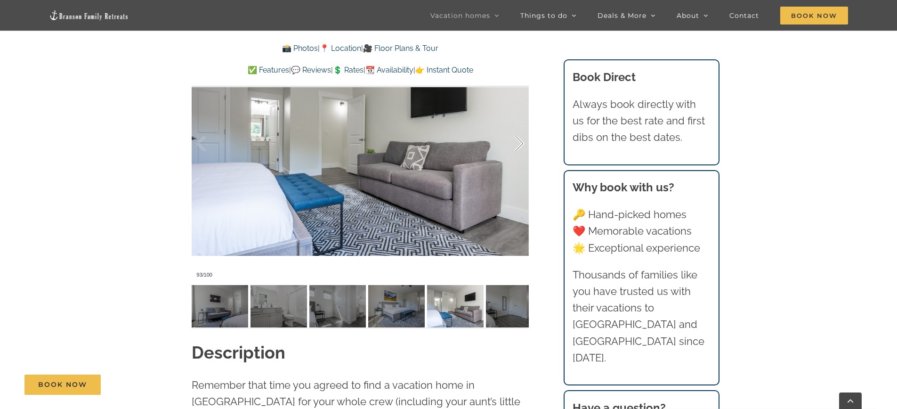
click at [518, 147] on div at bounding box center [509, 143] width 29 height 58
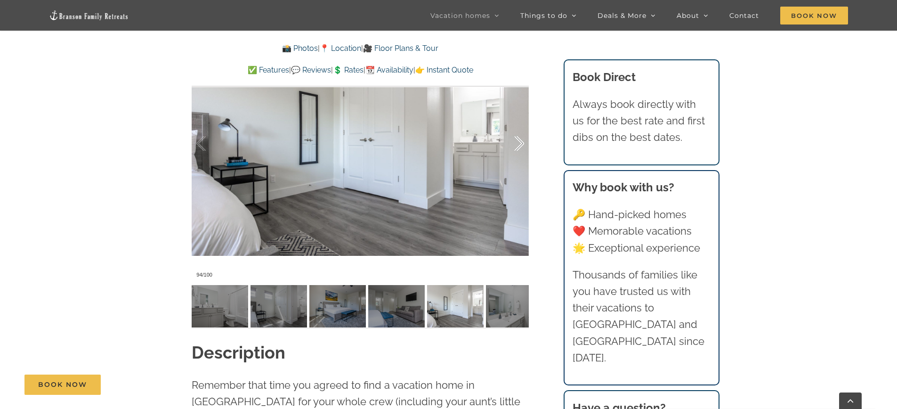
click at [518, 147] on div at bounding box center [509, 143] width 29 height 58
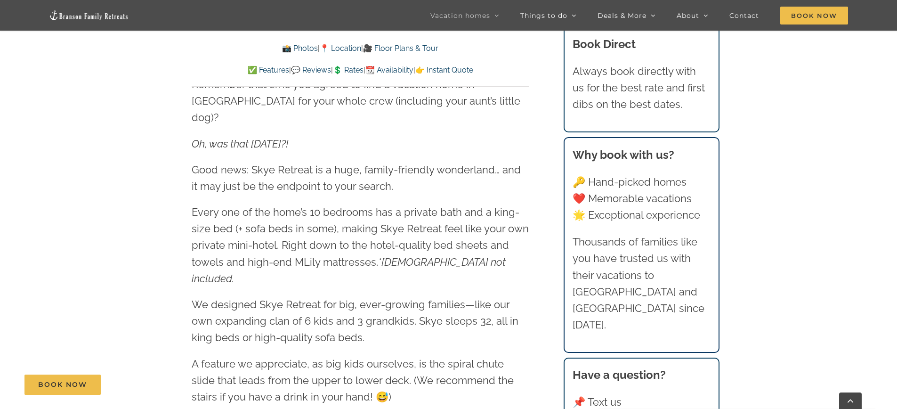
scroll to position [1156, 0]
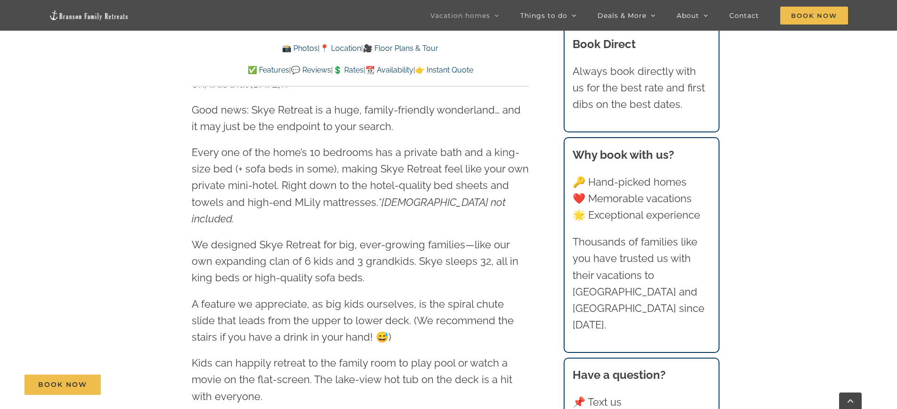
click at [698, 183] on p "🔑 Hand-picked homes ❤️ Memorable vacations 🌟 Exceptional experience" at bounding box center [641, 199] width 137 height 50
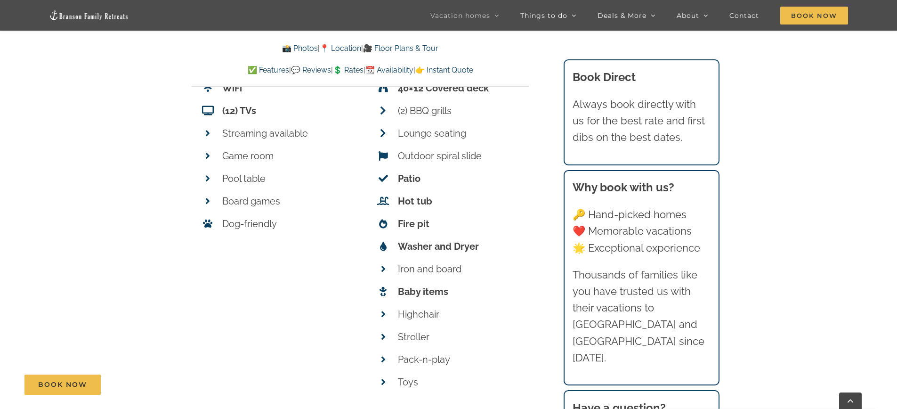
scroll to position [0, 0]
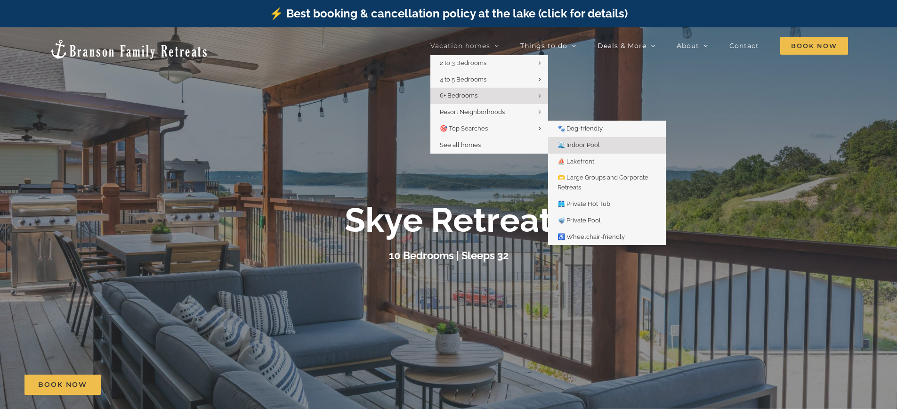
click at [623, 143] on link "🌊 Indoor Pool" at bounding box center [607, 145] width 118 height 16
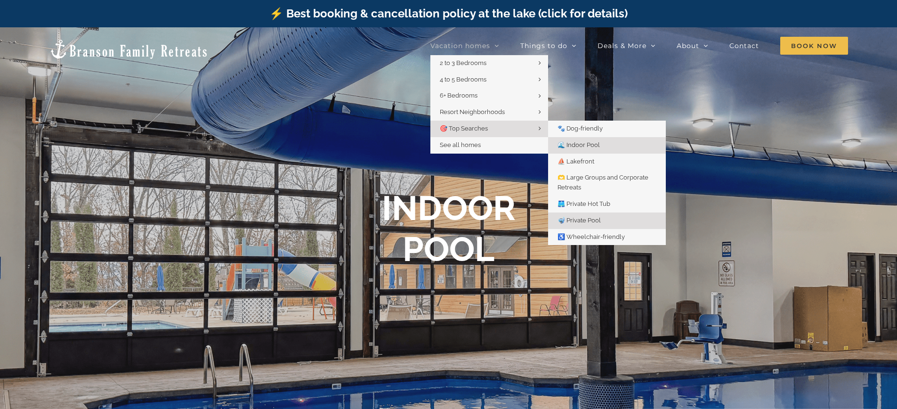
click at [601, 214] on link "🤿 Private Pool" at bounding box center [607, 220] width 118 height 16
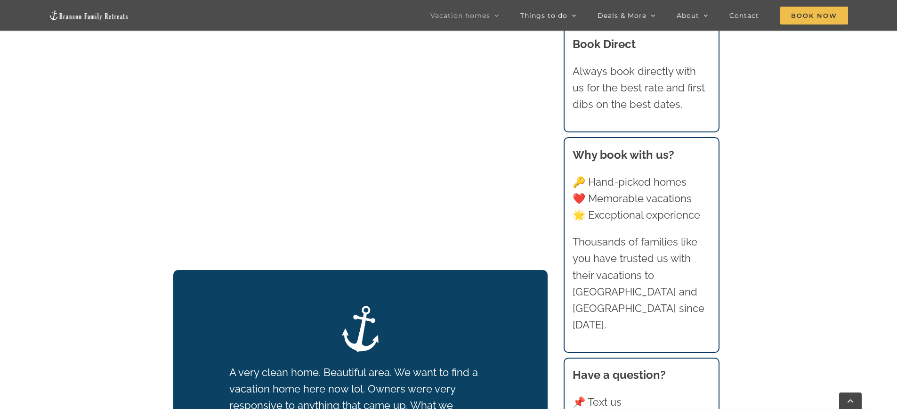
scroll to position [1007, 0]
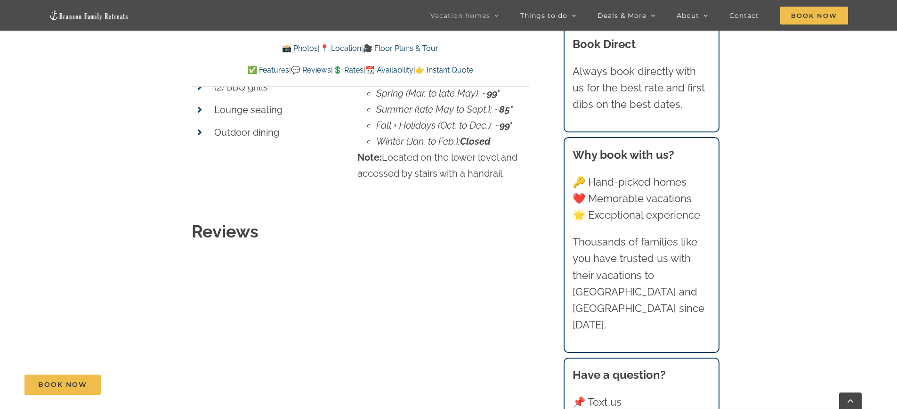
scroll to position [8095, 0]
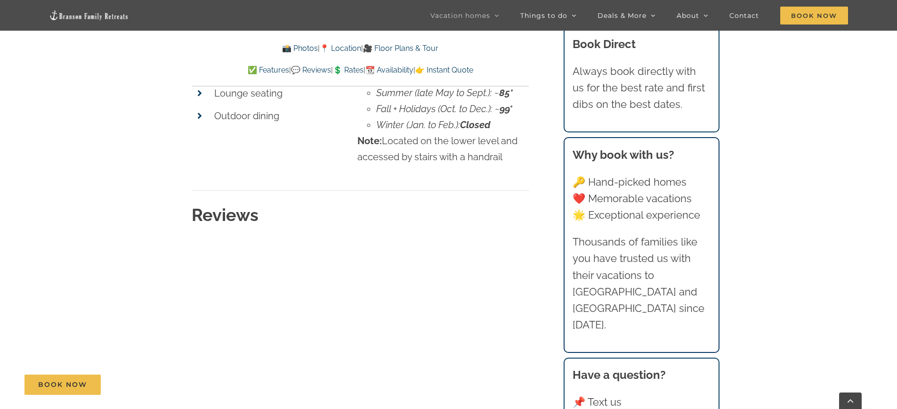
click at [348, 69] on link "💲 Rates" at bounding box center [348, 69] width 31 height 9
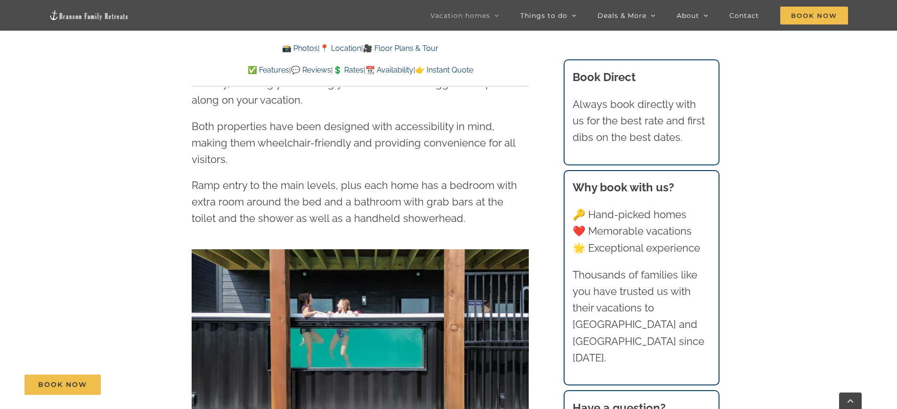
scroll to position [1590, 0]
